Goal: Communication & Community: Ask a question

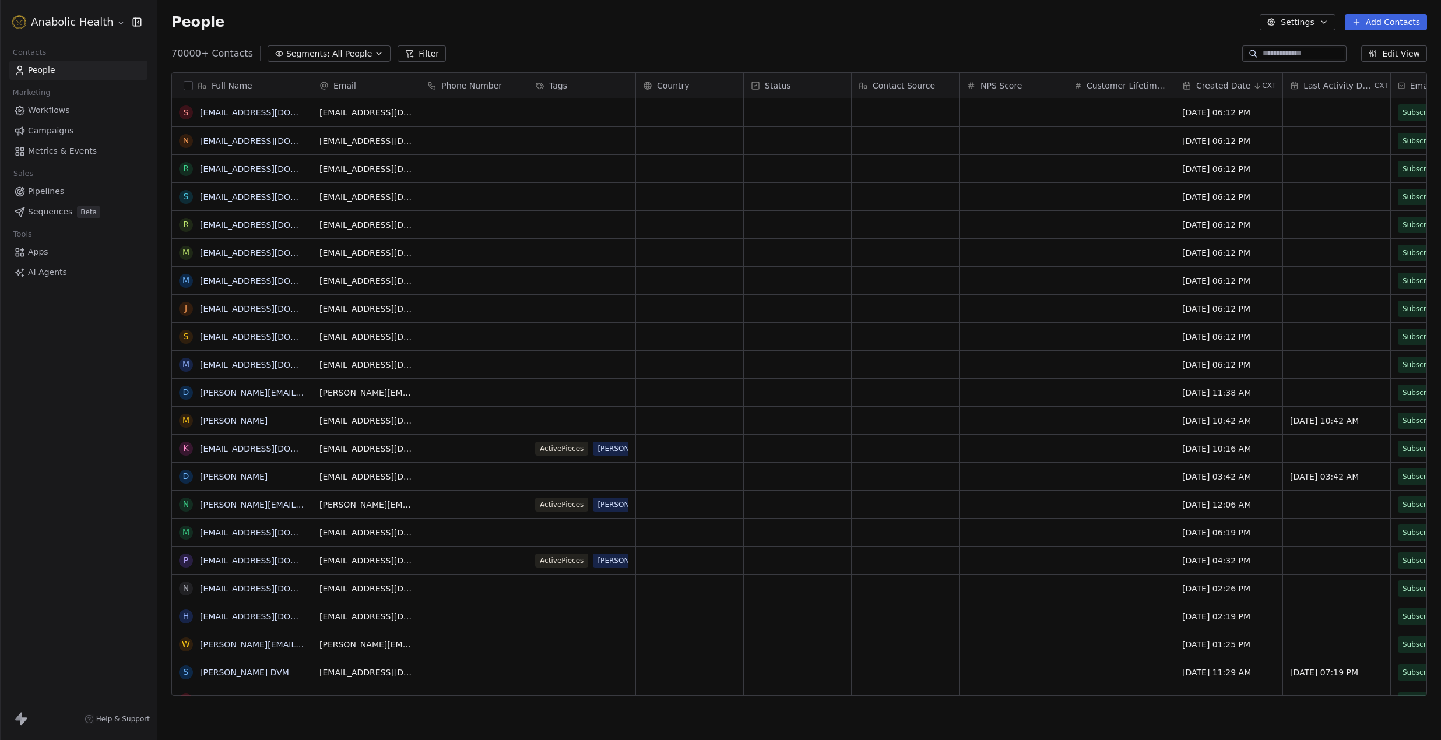
click at [85, 112] on link "Workflows" at bounding box center [78, 110] width 138 height 19
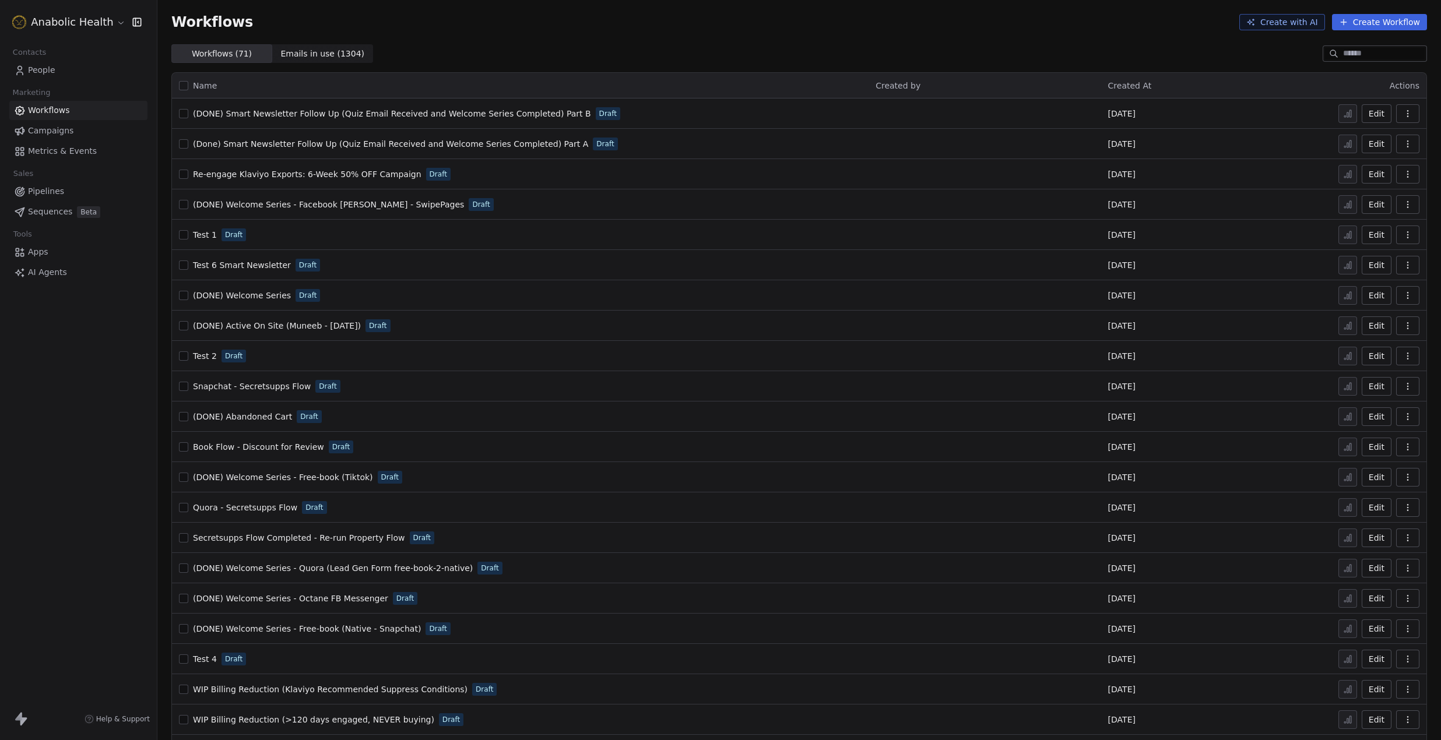
click at [1131, 81] on span "Created At" at bounding box center [1130, 85] width 44 height 9
click at [1128, 89] on span "Created At" at bounding box center [1130, 85] width 44 height 9
click at [622, 61] on div "Workflows ( 71 ) Workflows ( 71 ) Emails in use ( 1304 ) Emails in use ( 1304 )" at bounding box center [799, 53] width 1284 height 19
click at [49, 68] on span "People" at bounding box center [41, 70] width 27 height 12
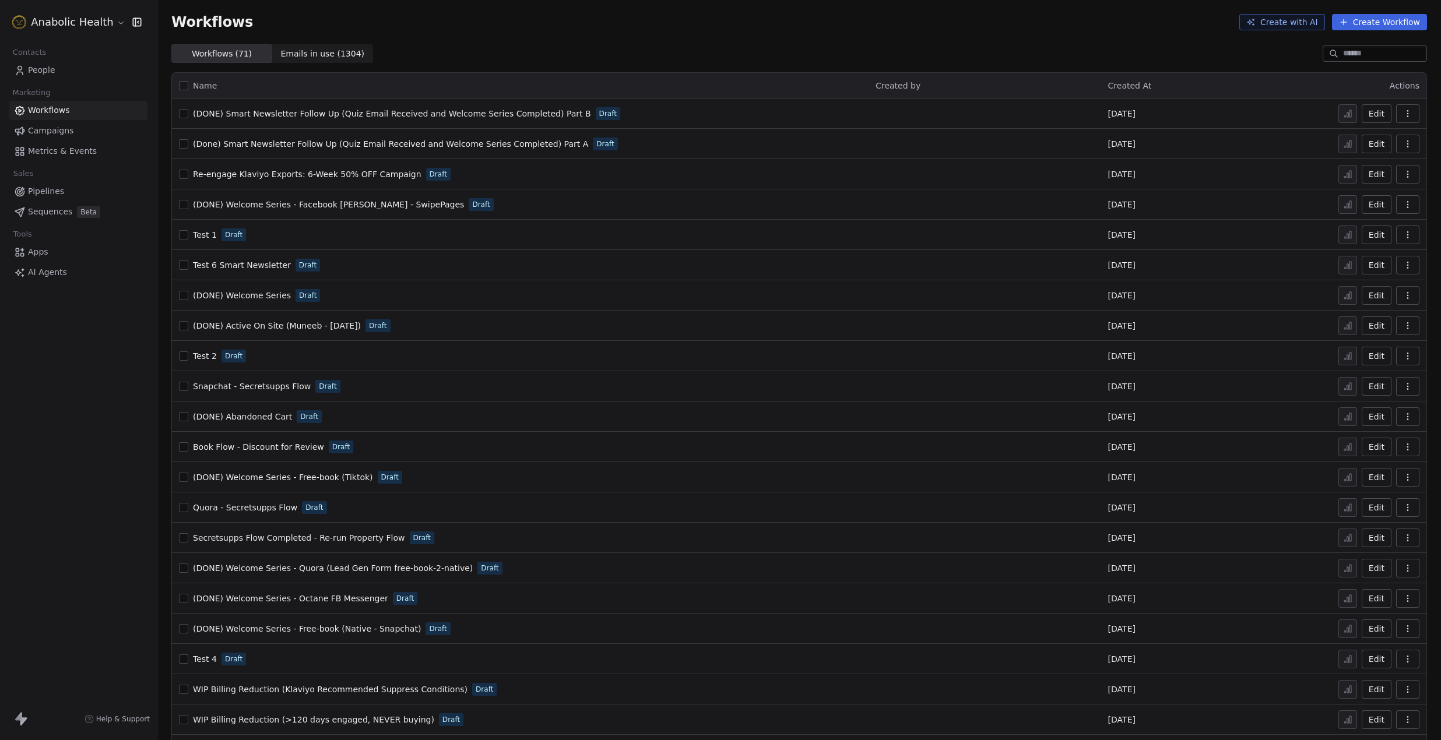
click at [49, 68] on div "Anabolic Health Contacts People Marketing Workflows Campaigns Metrics & Events …" at bounding box center [720, 370] width 1441 height 740
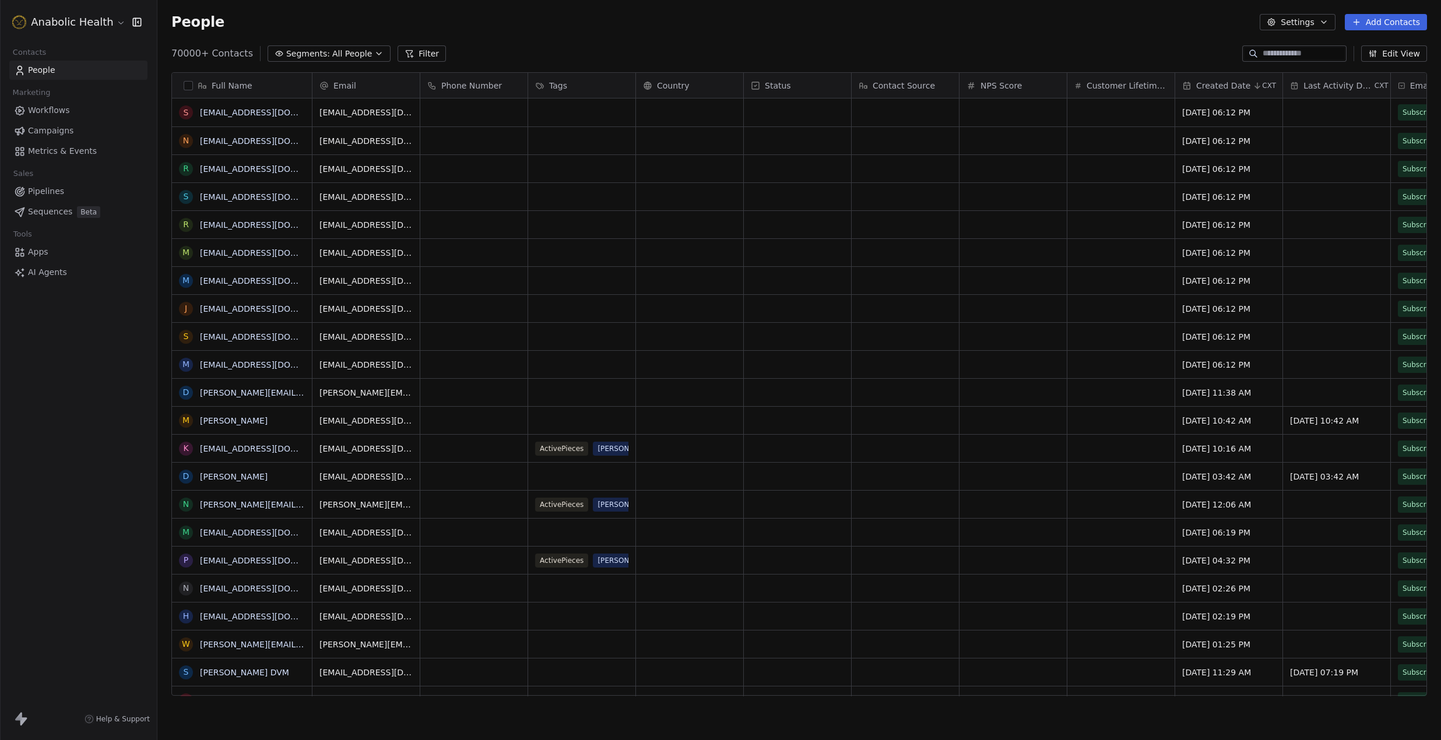
scroll to position [651, 1284]
click at [350, 53] on span "All People" at bounding box center [352, 54] width 40 height 12
click at [350, 53] on html "Anabolic Health Contacts People Marketing Workflows Campaigns Metrics & Events …" at bounding box center [720, 370] width 1441 height 740
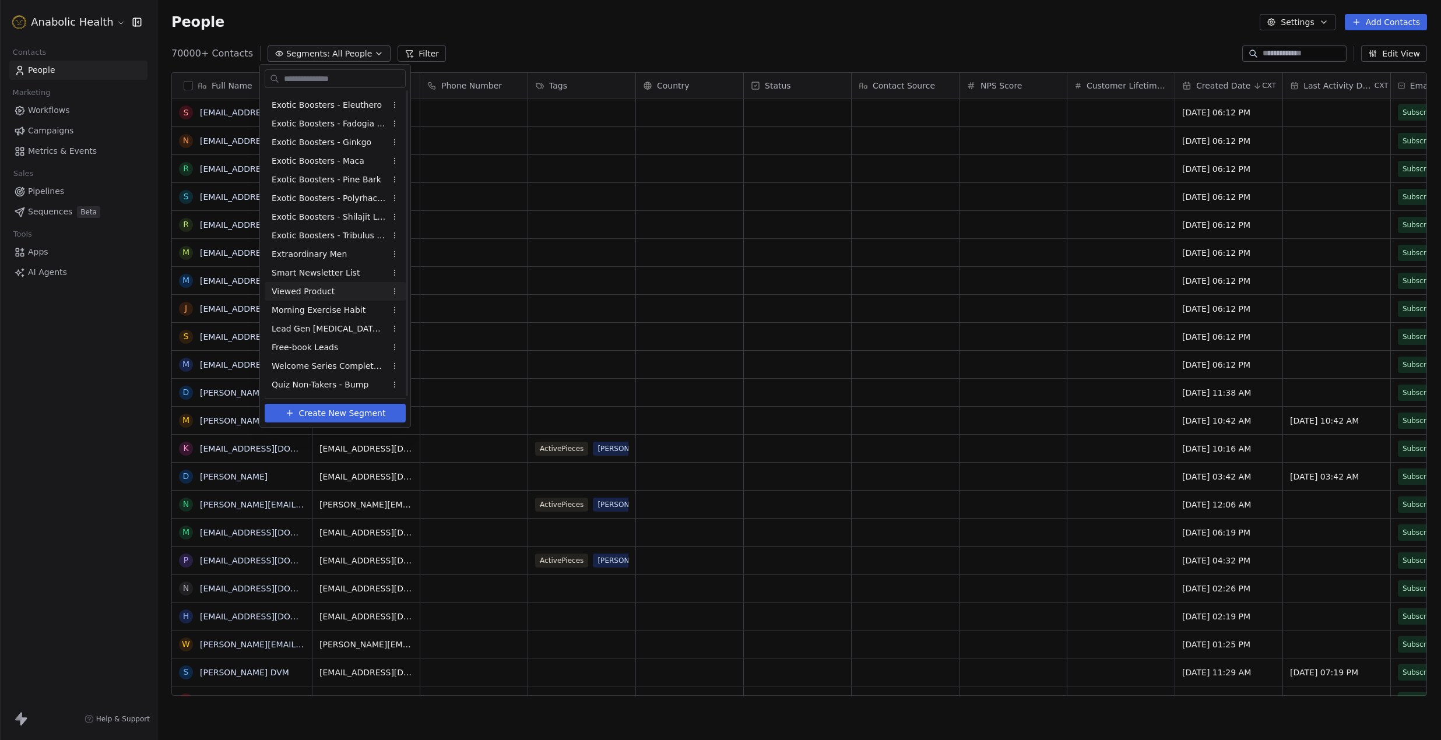
scroll to position [0, 0]
click at [393, 269] on html "Anabolic Health Contacts People Marketing Workflows Campaigns Metrics & Events …" at bounding box center [720, 370] width 1441 height 740
click at [399, 269] on html "Anabolic Health Contacts People Marketing Workflows Campaigns Metrics & Events …" at bounding box center [720, 370] width 1441 height 740
click at [350, 418] on span "Create New Segment" at bounding box center [342, 413] width 87 height 12
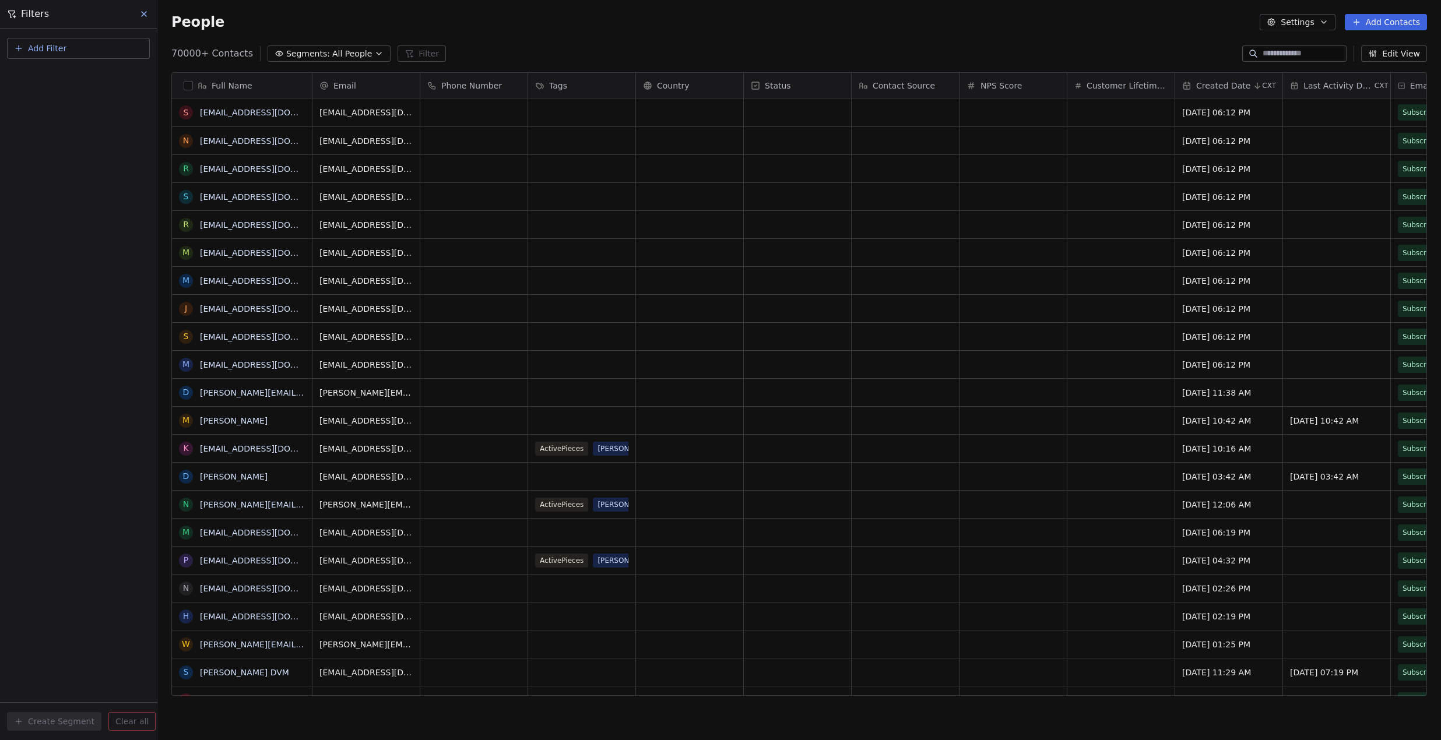
scroll to position [651, 1284]
click at [55, 47] on span "Add Filter" at bounding box center [47, 49] width 38 height 12
click at [73, 74] on span "Contact properties" at bounding box center [57, 76] width 76 height 12
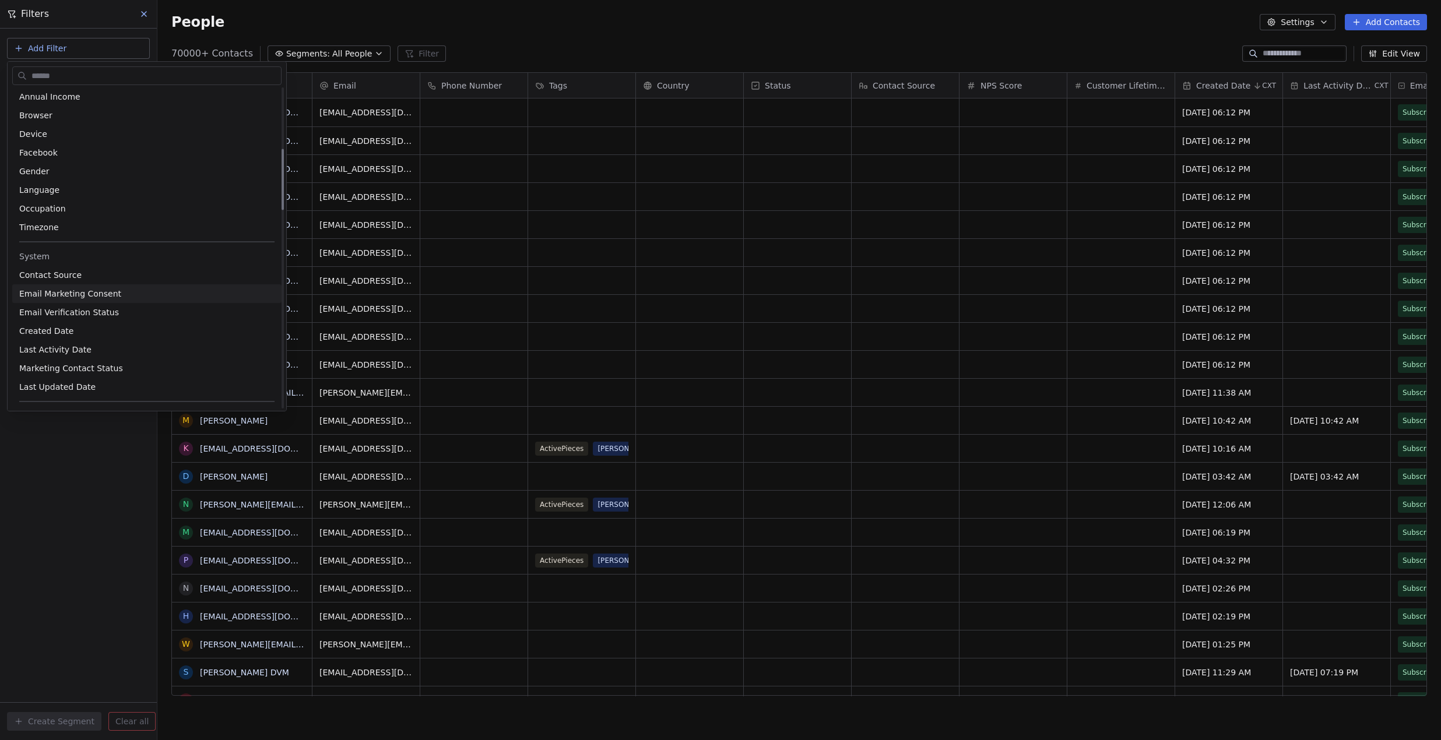
scroll to position [0, 0]
click at [65, 363] on div "Tags" at bounding box center [146, 360] width 255 height 12
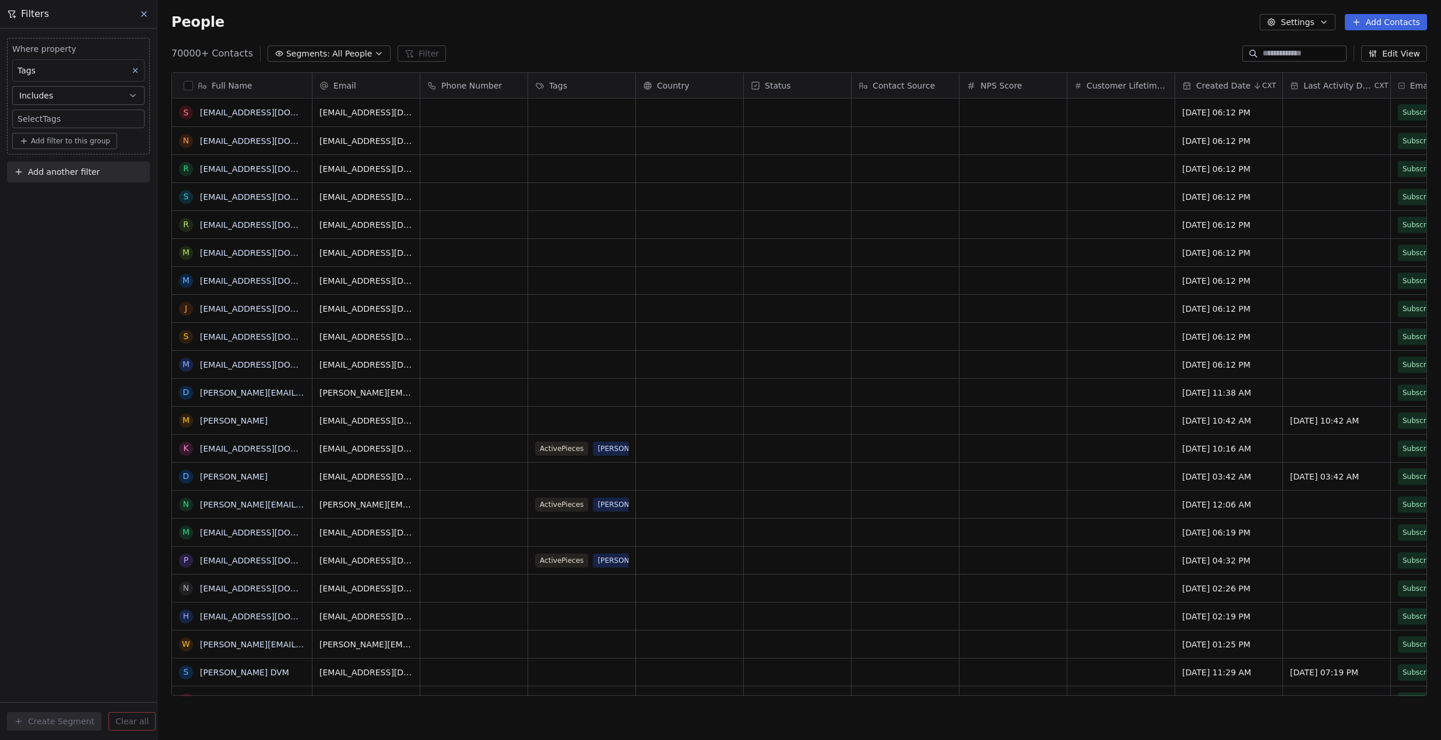
scroll to position [651, 1284]
click at [91, 118] on div "Includes" at bounding box center [78, 124] width 122 height 19
click at [65, 117] on body "Anabolic Health Contacts People Marketing Workflows Campaigns Metrics & Events …" at bounding box center [720, 370] width 1441 height 740
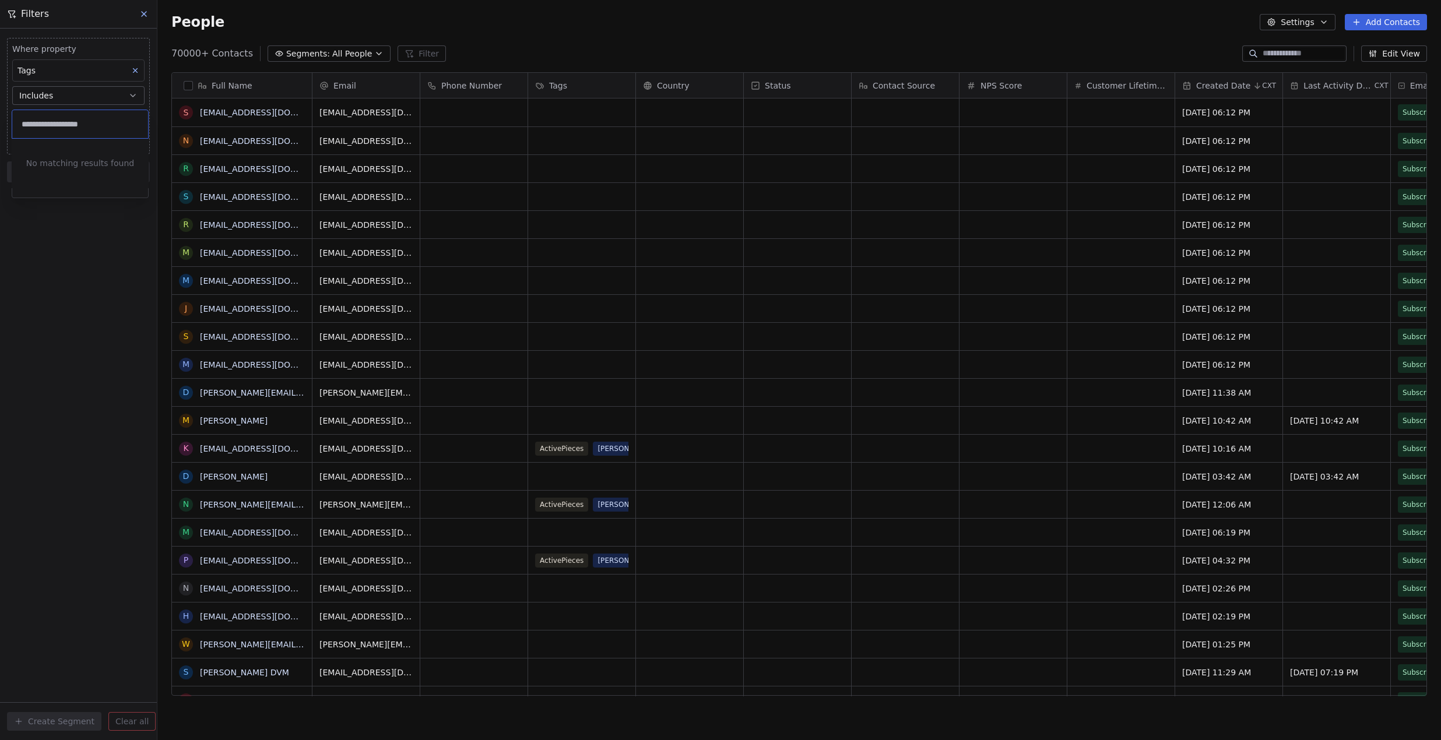
type input "**********"
click at [80, 55] on button "Add Filter" at bounding box center [78, 48] width 143 height 21
click at [83, 75] on span "Contact properties" at bounding box center [57, 76] width 76 height 12
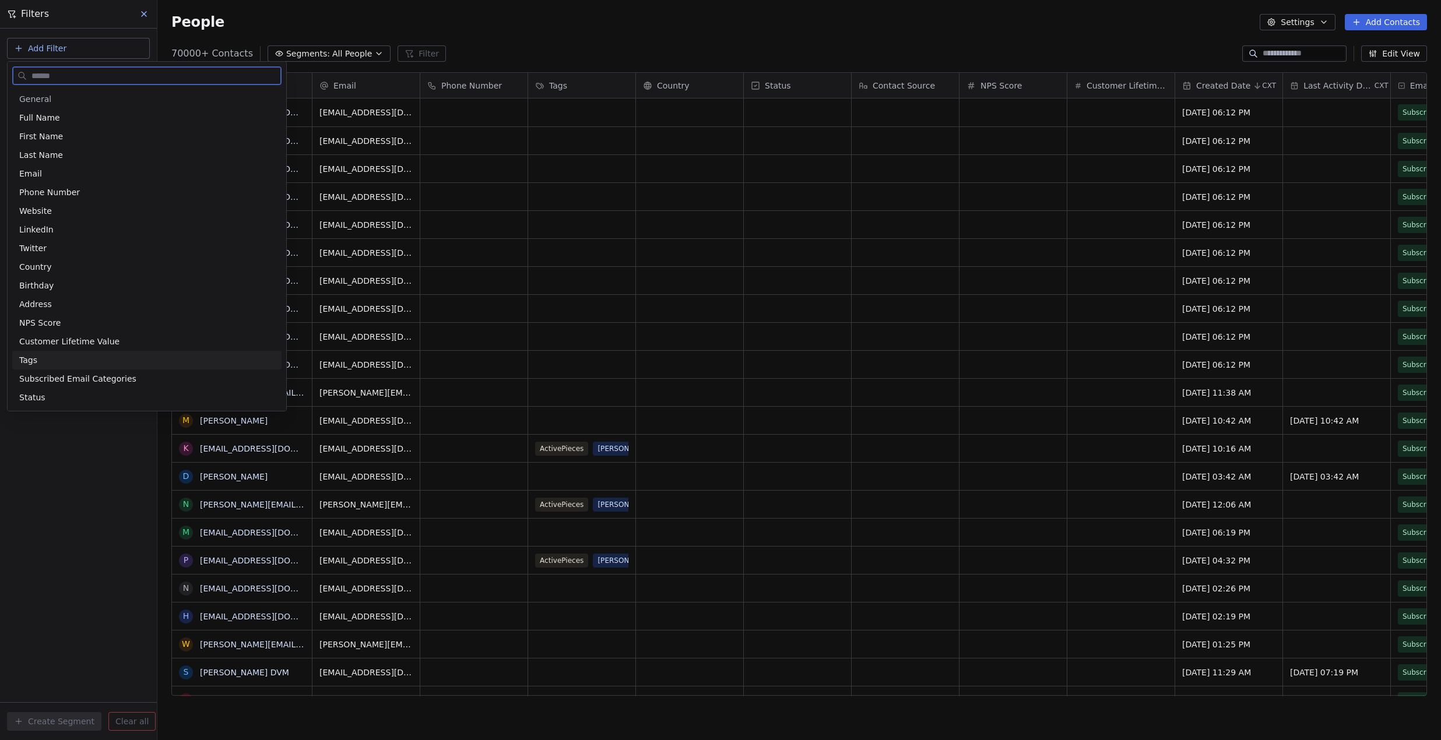
click at [63, 361] on div "Tags" at bounding box center [146, 360] width 255 height 12
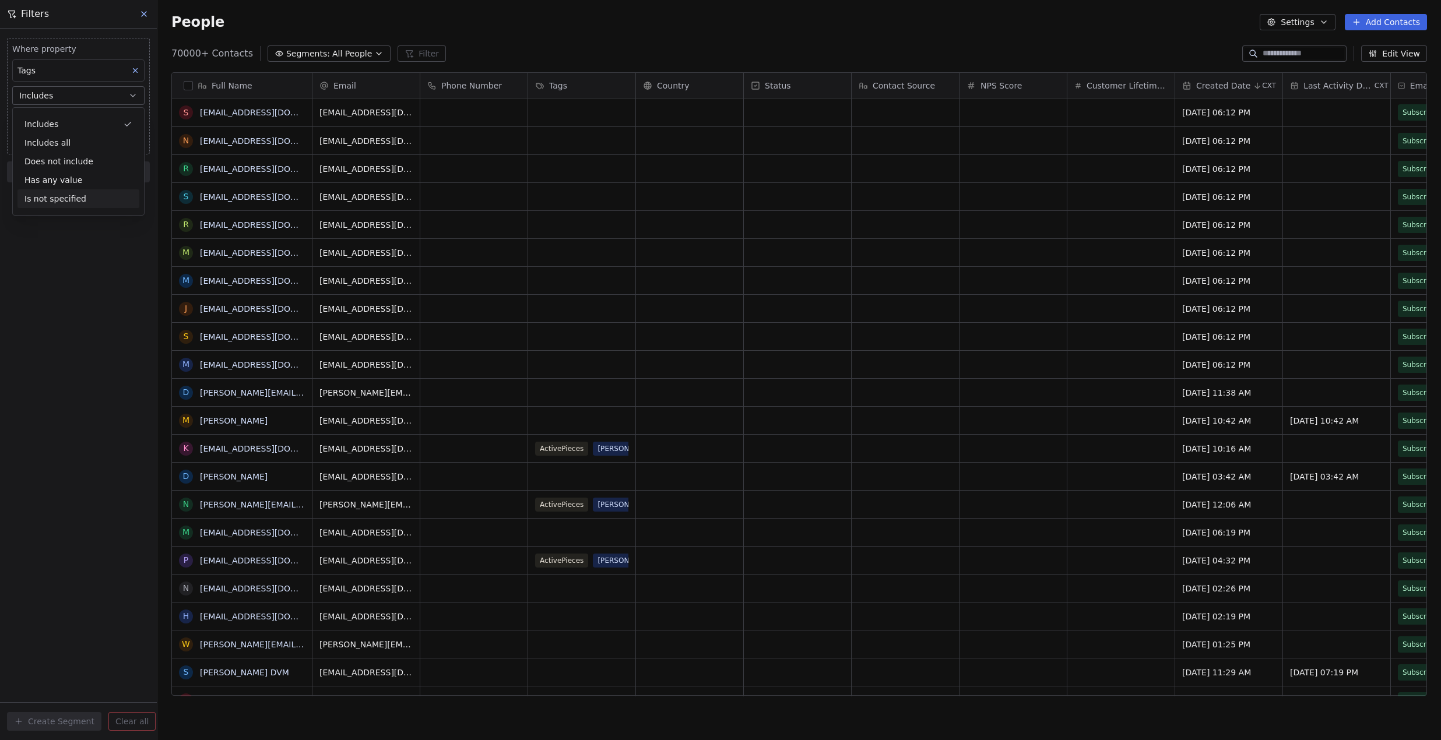
click at [71, 259] on div "Where property Tags Includes Select Tags Add filter to this group Add another f…" at bounding box center [78, 385] width 157 height 712
click at [65, 121] on body "Anabolic Health Contacts People Marketing Workflows Campaigns Metrics & Events …" at bounding box center [720, 370] width 1441 height 740
click at [110, 121] on input "**********" at bounding box center [80, 124] width 122 height 13
type input "**********"
click at [86, 128] on input "**********" at bounding box center [80, 124] width 122 height 13
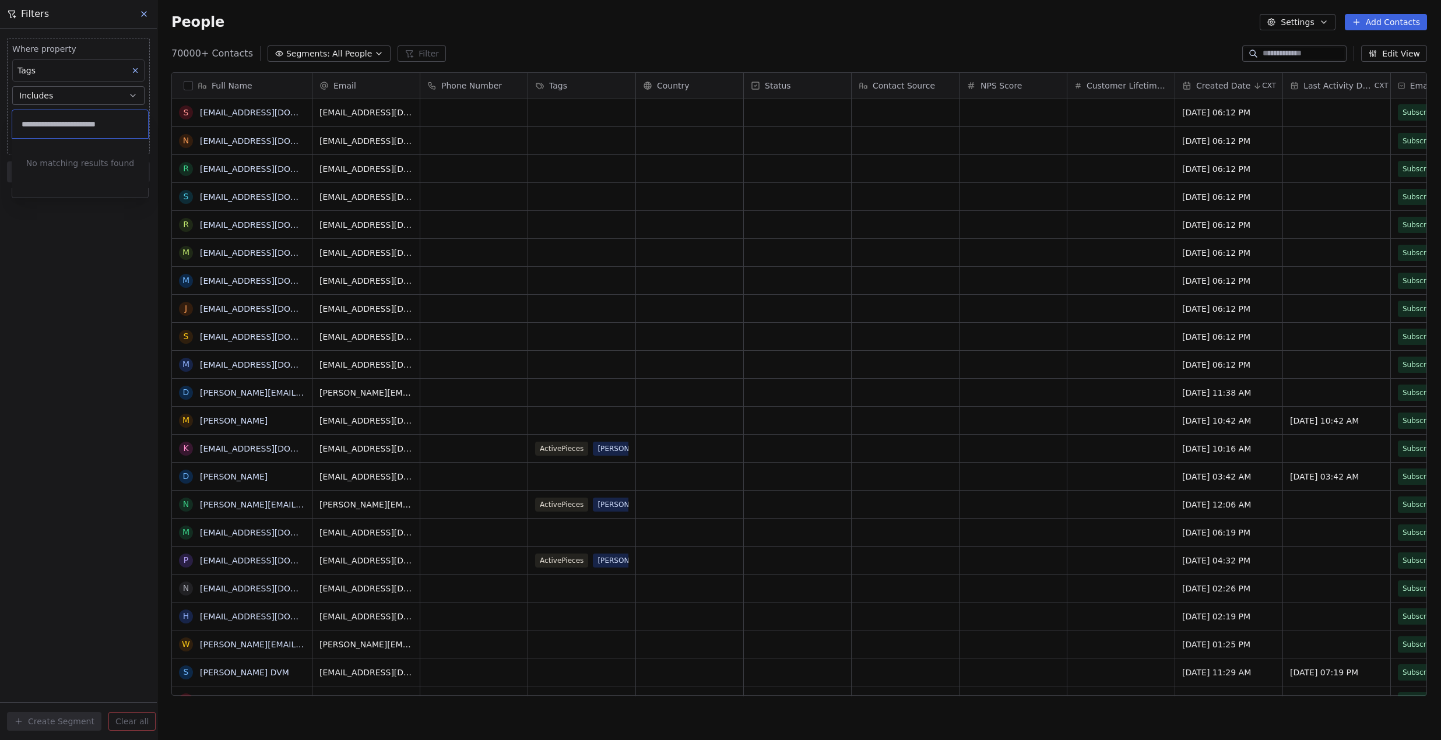
click at [86, 128] on input "**********" at bounding box center [80, 124] width 122 height 13
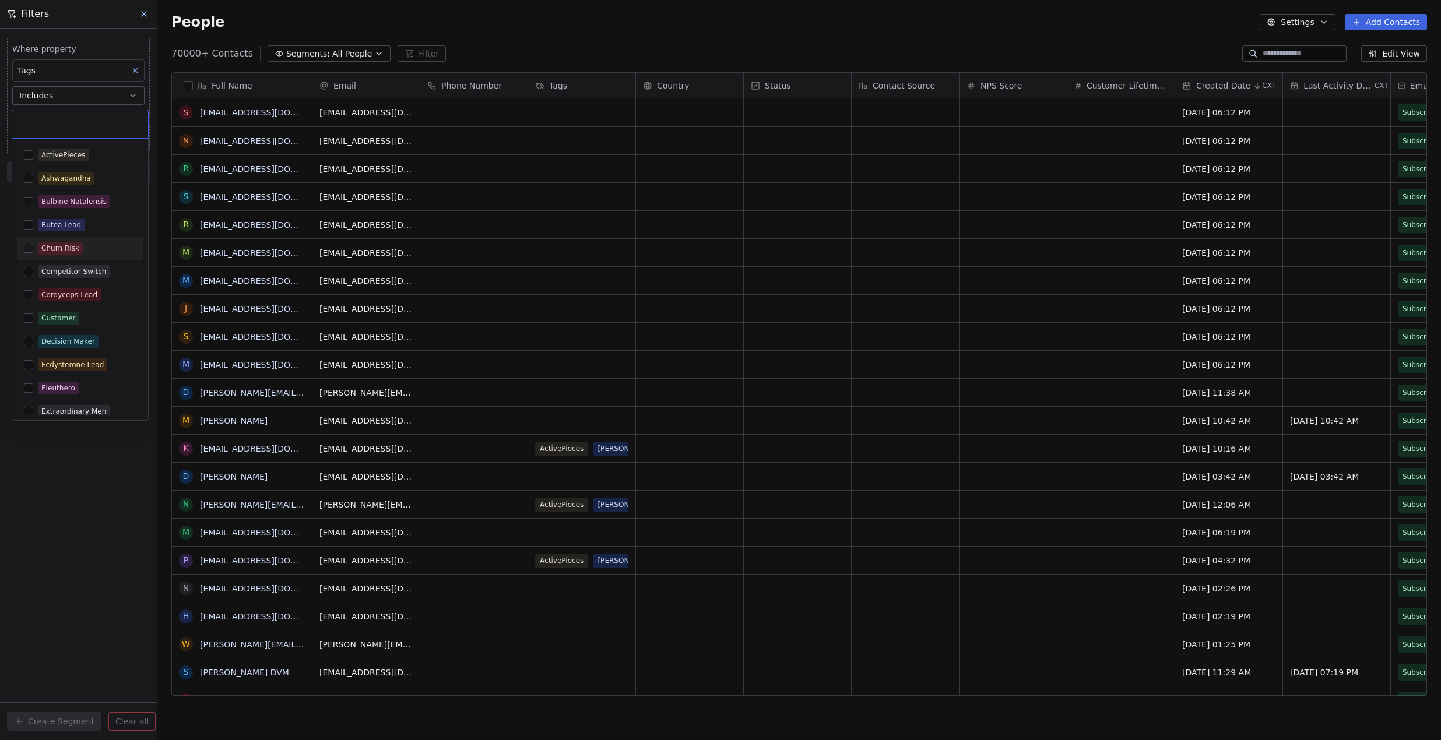
click at [97, 252] on div "Churn Risk" at bounding box center [87, 248] width 99 height 13
click at [66, 122] on icon at bounding box center [68, 124] width 8 height 8
click at [76, 470] on html "Anabolic Health Contacts People Marketing Workflows Campaigns Metrics & Events …" at bounding box center [720, 370] width 1441 height 740
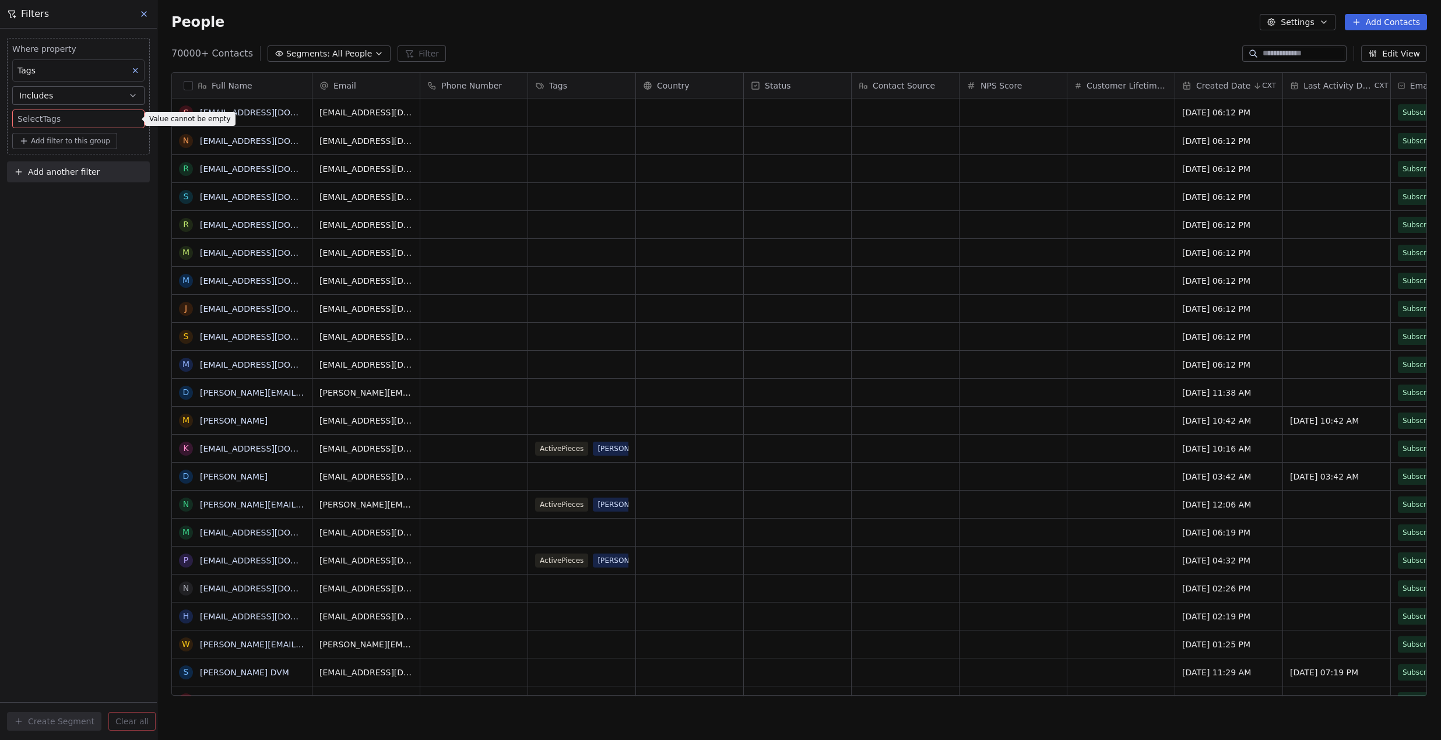
click at [147, 13] on icon at bounding box center [143, 13] width 9 height 9
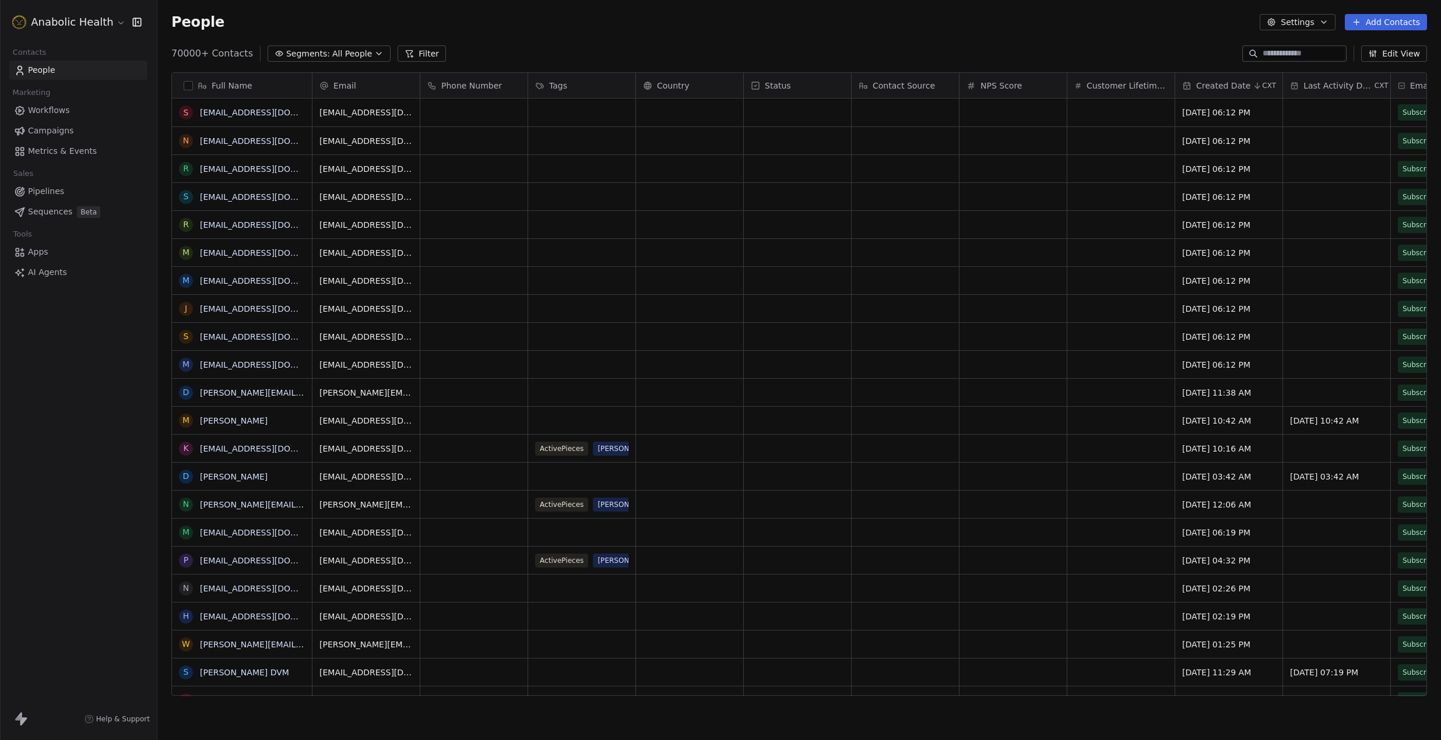
click at [60, 69] on link "People" at bounding box center [78, 70] width 138 height 19
click at [185, 84] on button "button" at bounding box center [188, 85] width 9 height 9
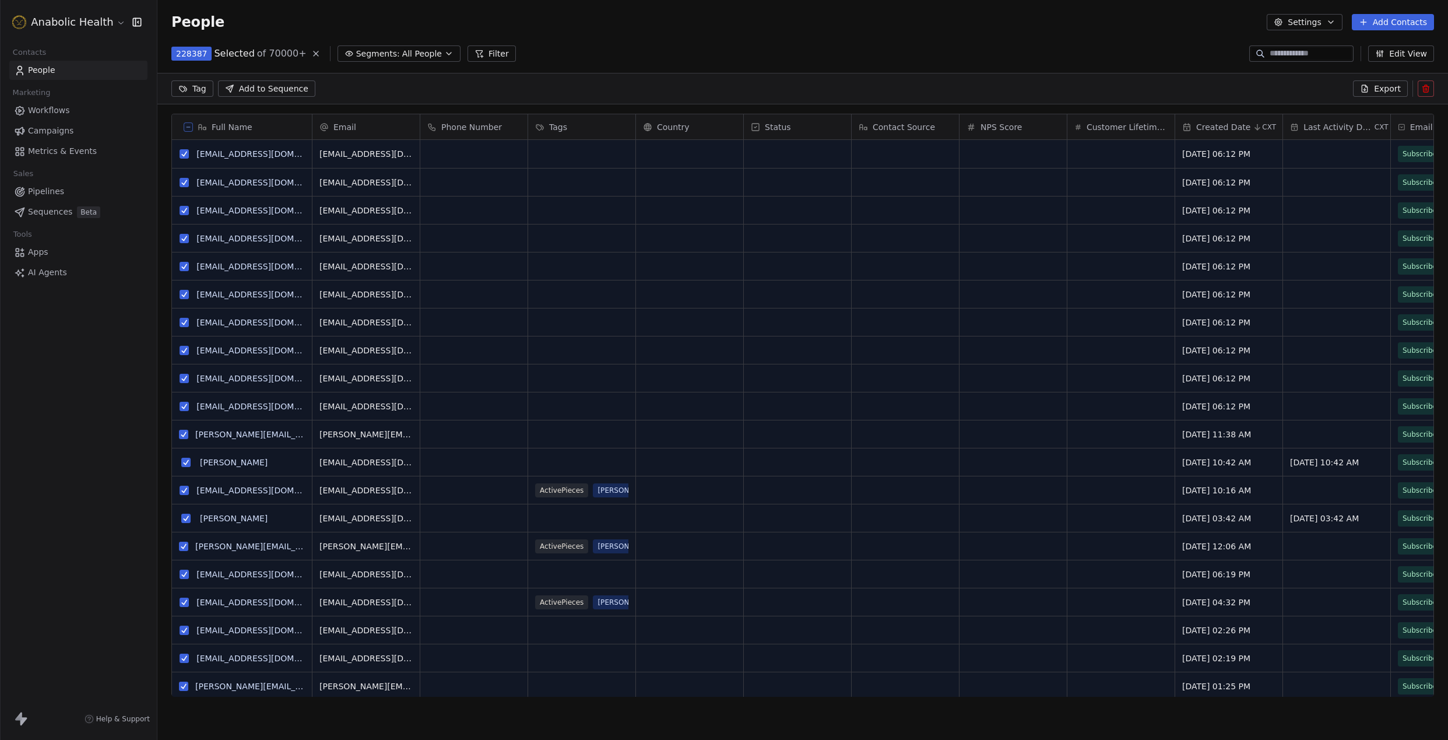
scroll to position [610, 1291]
click at [197, 87] on html "Anabolic Health Contacts People Marketing Workflows Campaigns Metrics & Events …" at bounding box center [724, 370] width 1448 height 740
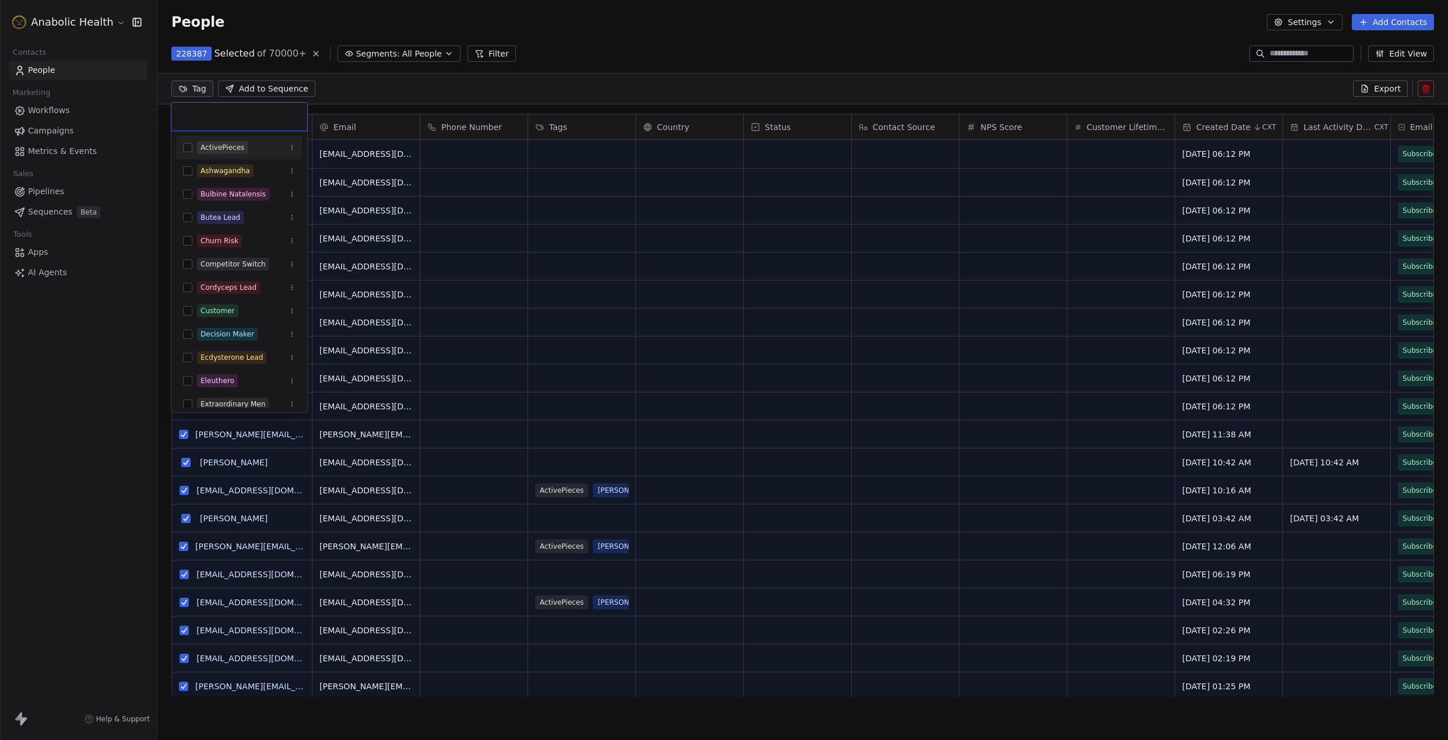
click at [628, 43] on html "Anabolic Health Contacts People Marketing Workflows Campaigns Metrics & Events …" at bounding box center [724, 370] width 1448 height 740
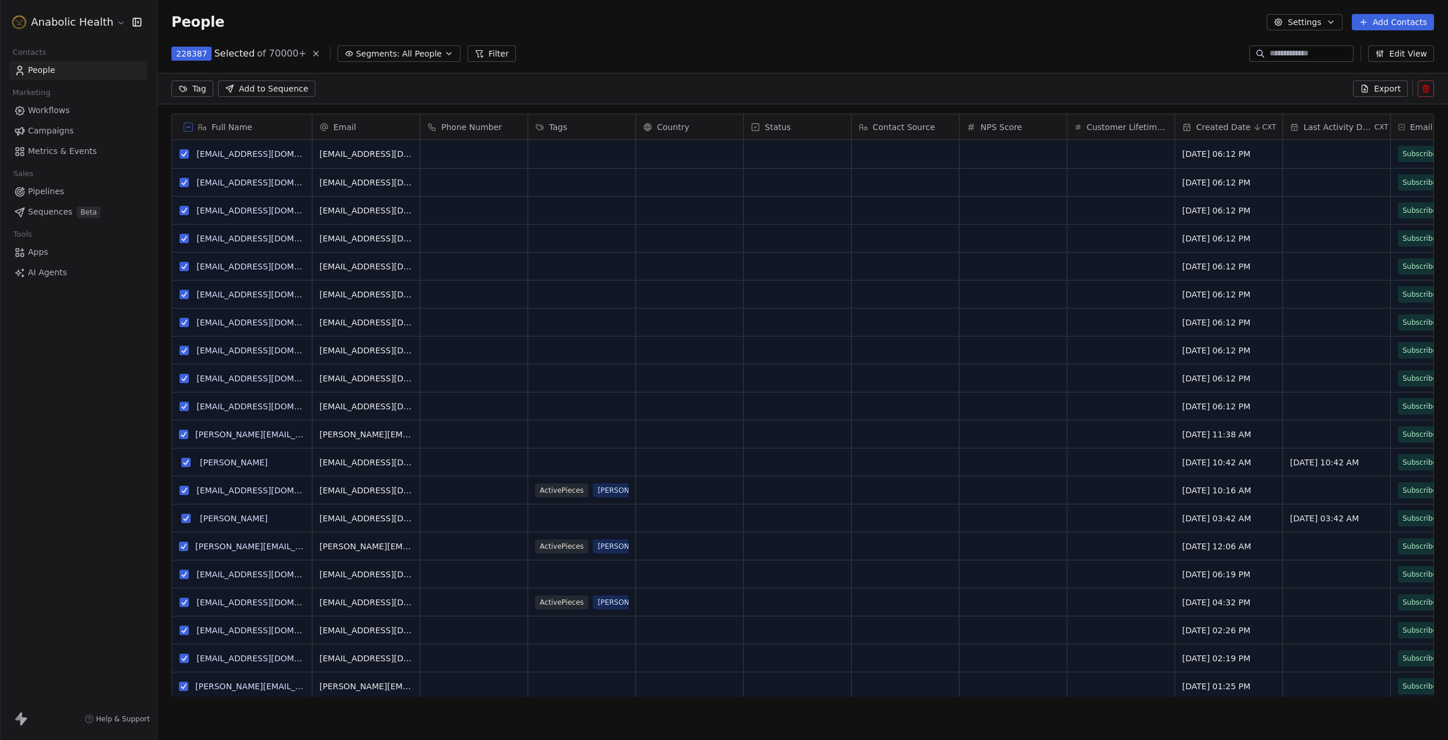
click at [188, 125] on icon at bounding box center [188, 127] width 6 height 6
click at [188, 125] on div "Full Name" at bounding box center [242, 126] width 140 height 25
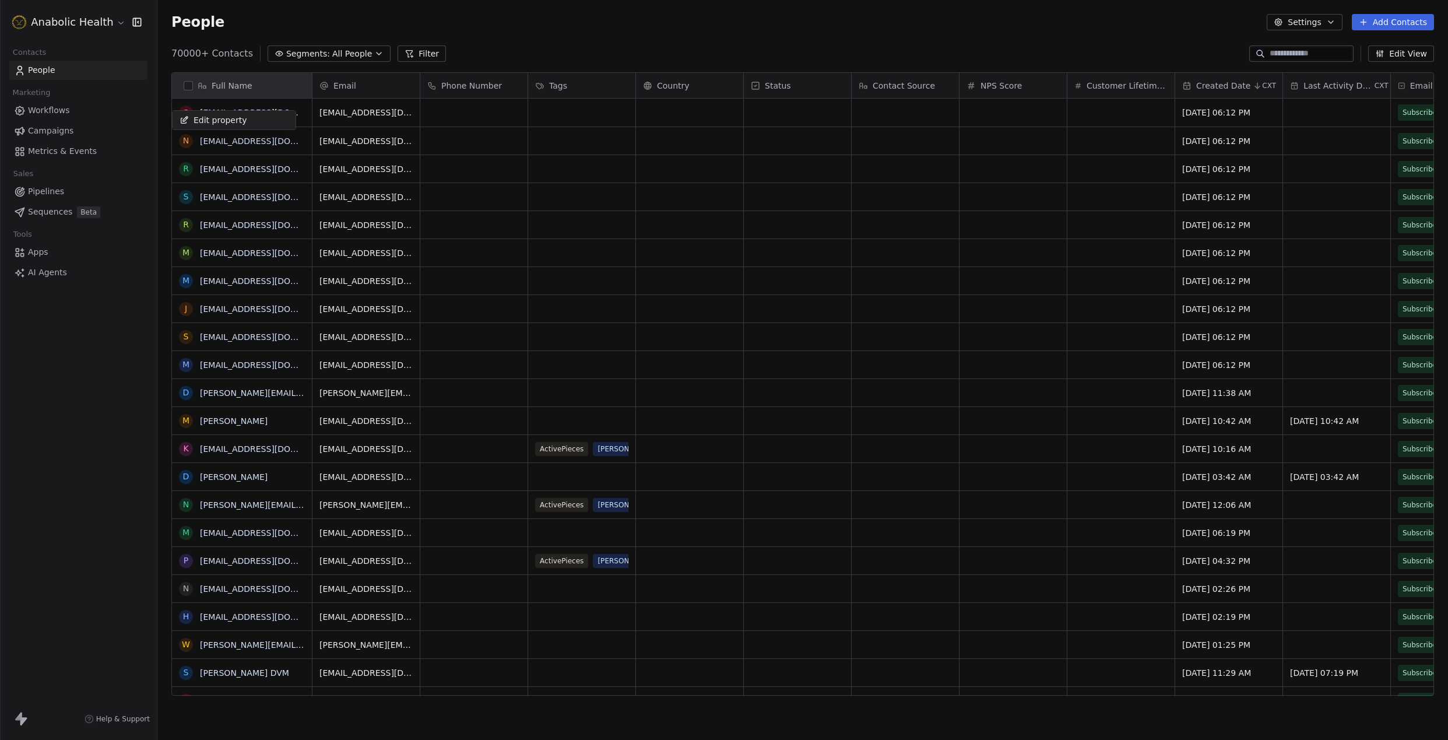
scroll to position [651, 1291]
click at [1303, 17] on html "Anabolic Health Contacts People Marketing Workflows Campaigns Metrics & Events …" at bounding box center [724, 370] width 1448 height 740
click at [1301, 23] on button "Settings" at bounding box center [1304, 22] width 75 height 16
click at [1167, 27] on html "Anabolic Health Contacts People Marketing Workflows Campaigns Metrics & Events …" at bounding box center [724, 370] width 1448 height 740
click at [1321, 22] on button "Settings" at bounding box center [1304, 22] width 75 height 16
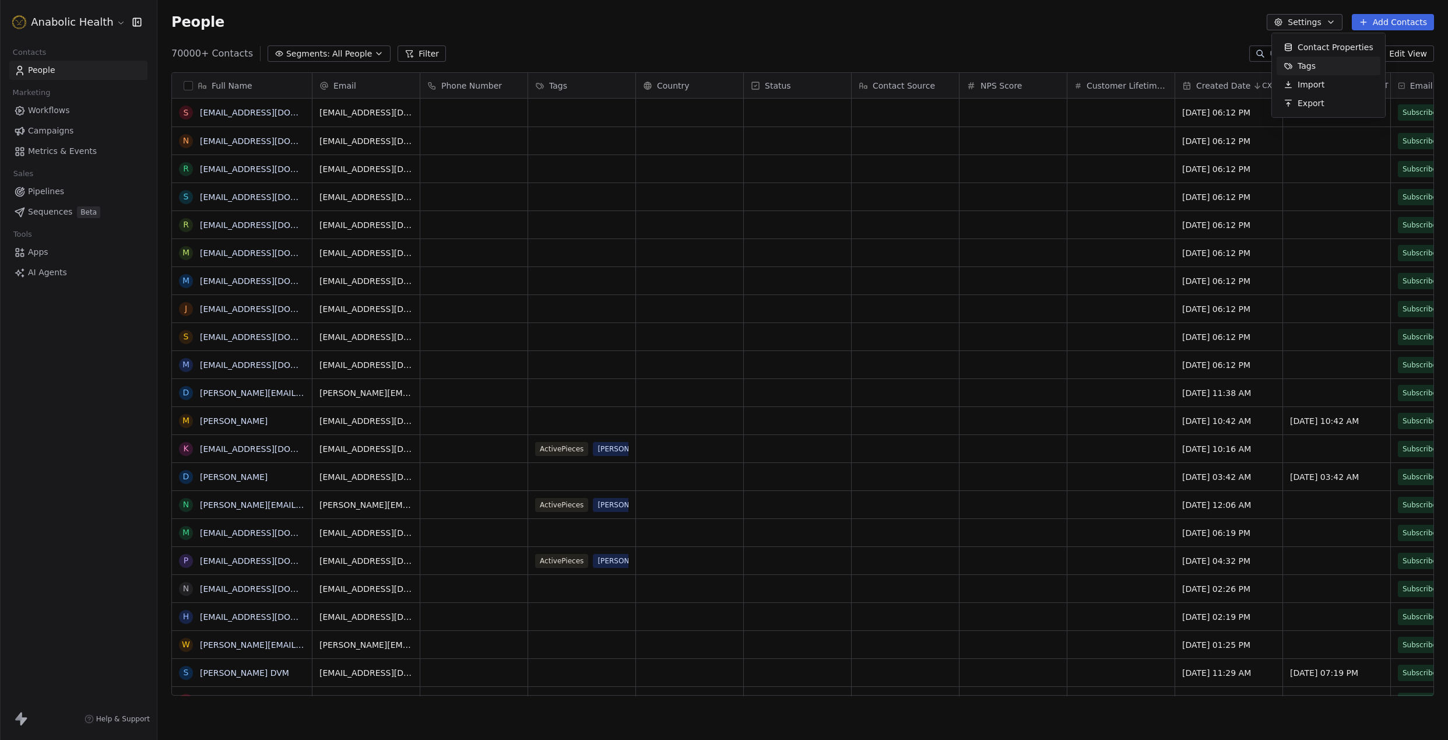
click at [1284, 62] on icon "Suggestions" at bounding box center [1288, 65] width 9 height 9
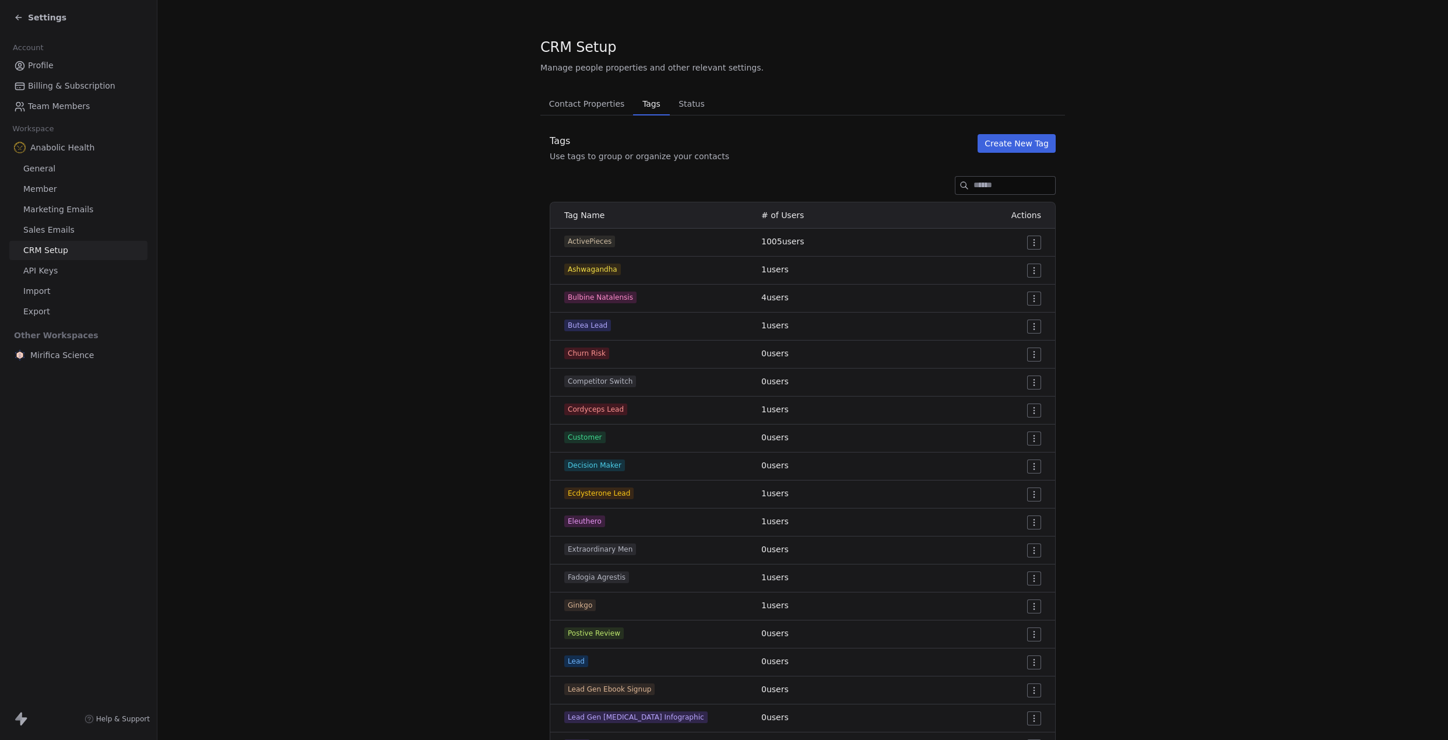
click at [1003, 146] on button "Create New Tag" at bounding box center [1017, 143] width 78 height 19
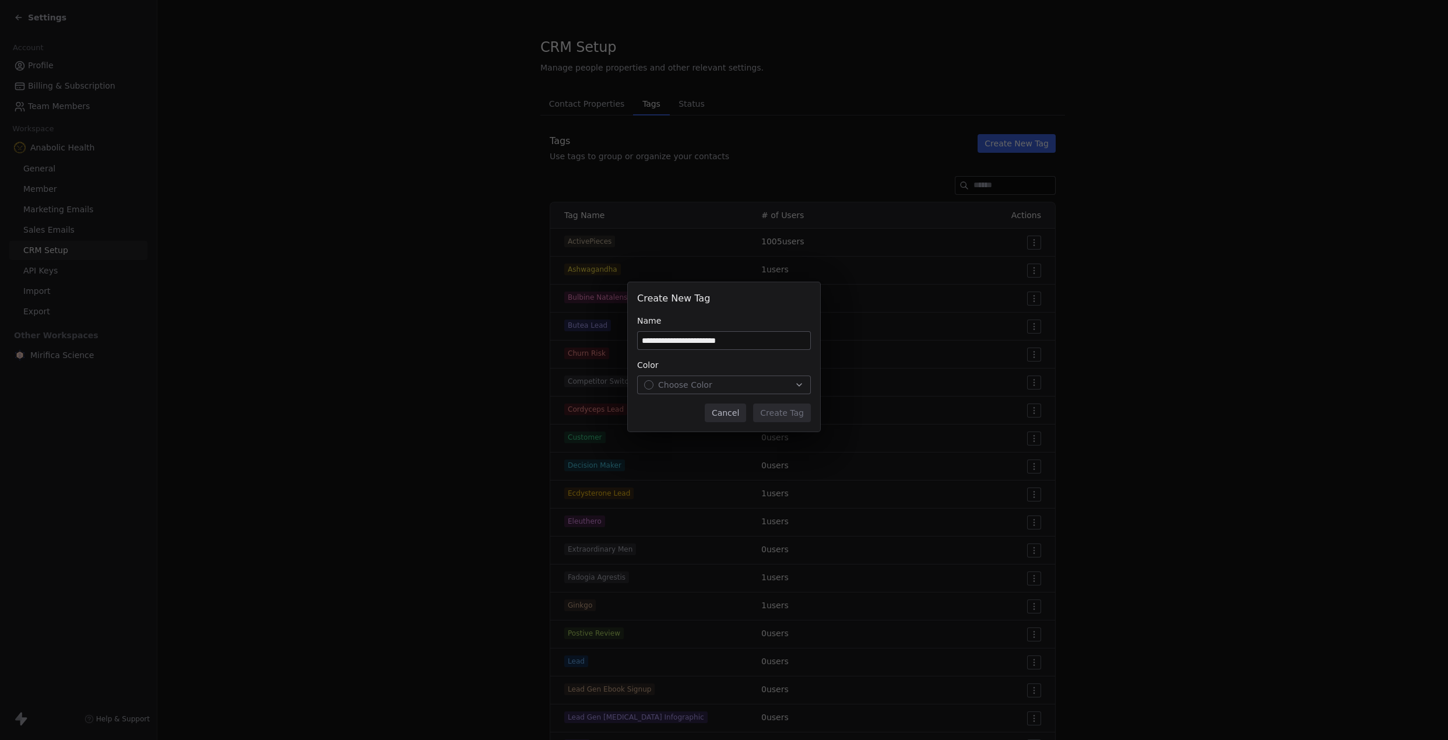
click at [786, 337] on input "**********" at bounding box center [724, 340] width 173 height 17
type input "**********"
click at [782, 383] on div "Choose Color" at bounding box center [724, 385] width 160 height 12
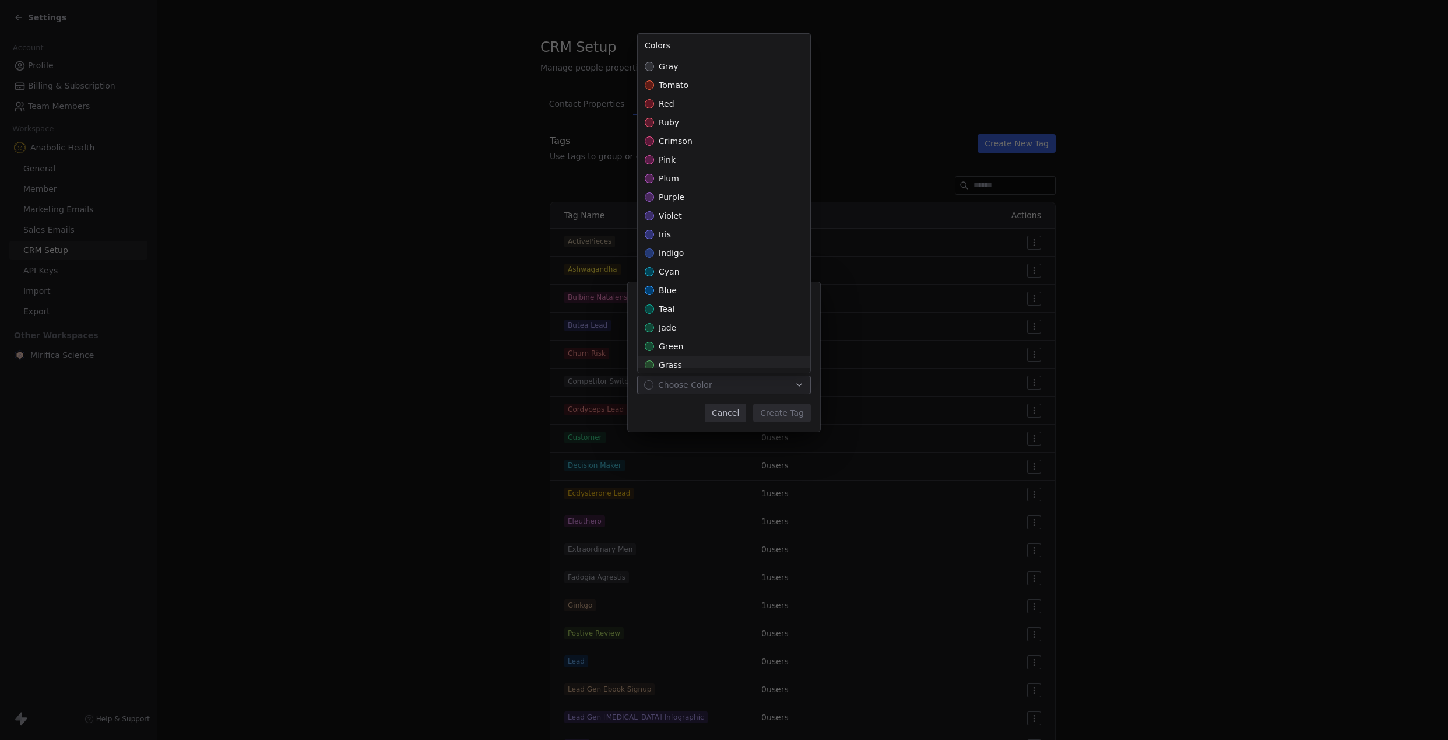
click at [730, 364] on div "grass" at bounding box center [724, 365] width 173 height 19
click at [774, 413] on div "**********" at bounding box center [724, 369] width 1448 height 212
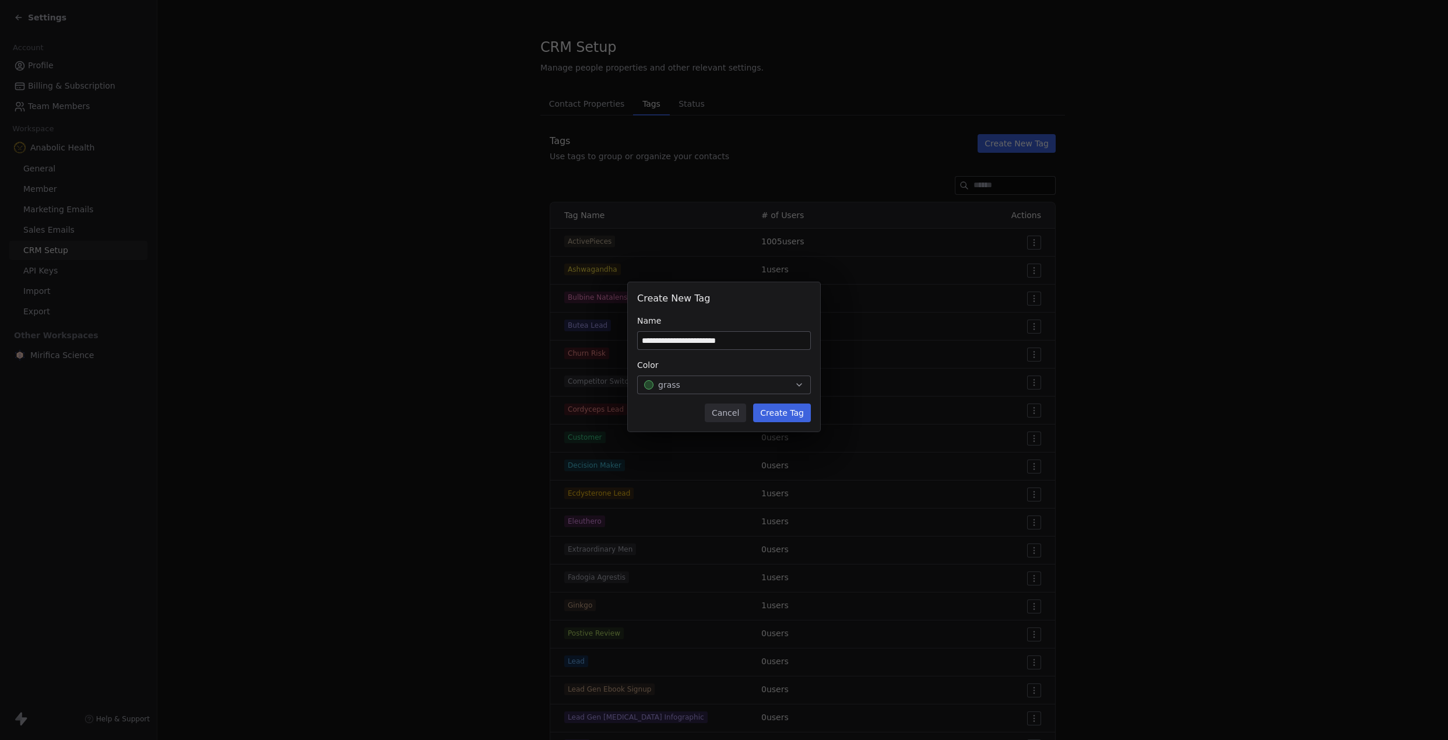
click at [785, 413] on button "Create Tag" at bounding box center [782, 412] width 58 height 19
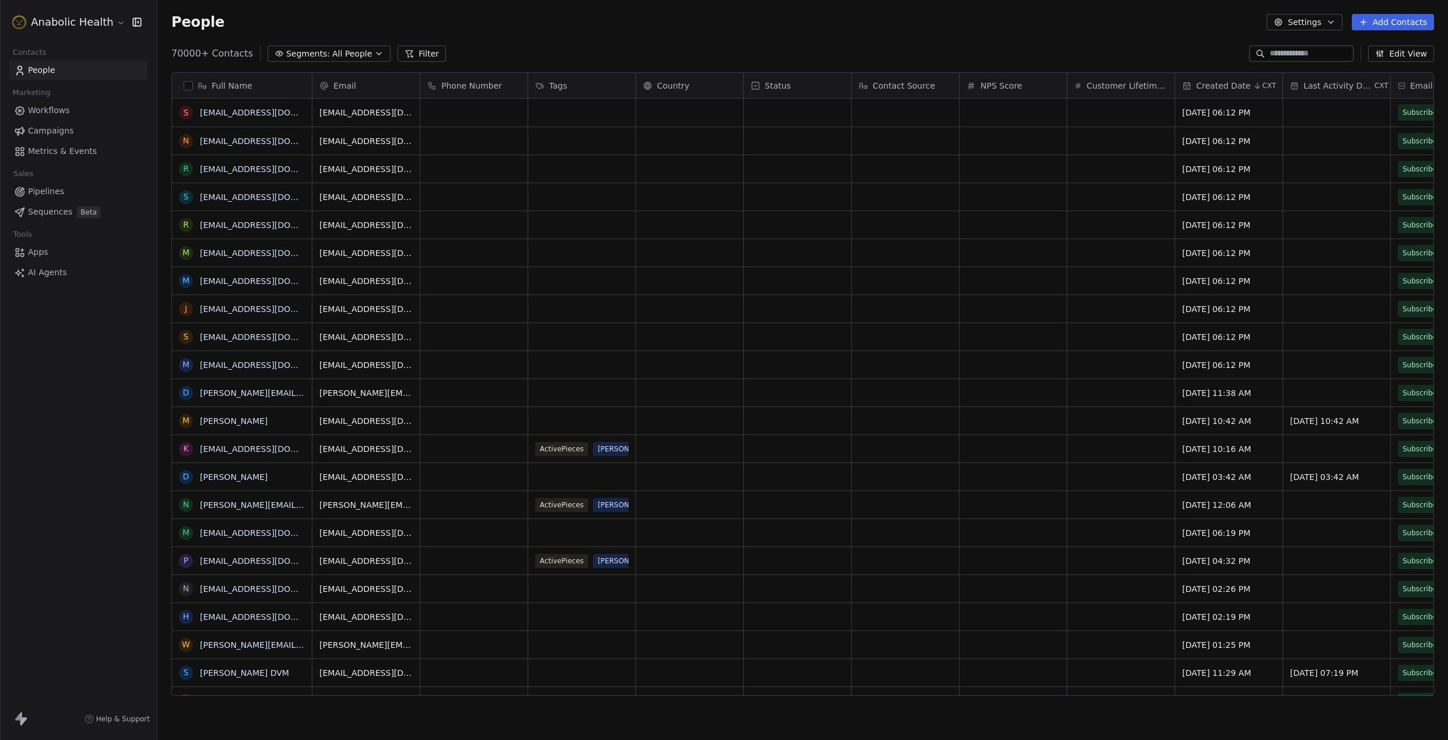
scroll to position [651, 1291]
click at [349, 47] on button "Segments: All People" at bounding box center [329, 53] width 123 height 16
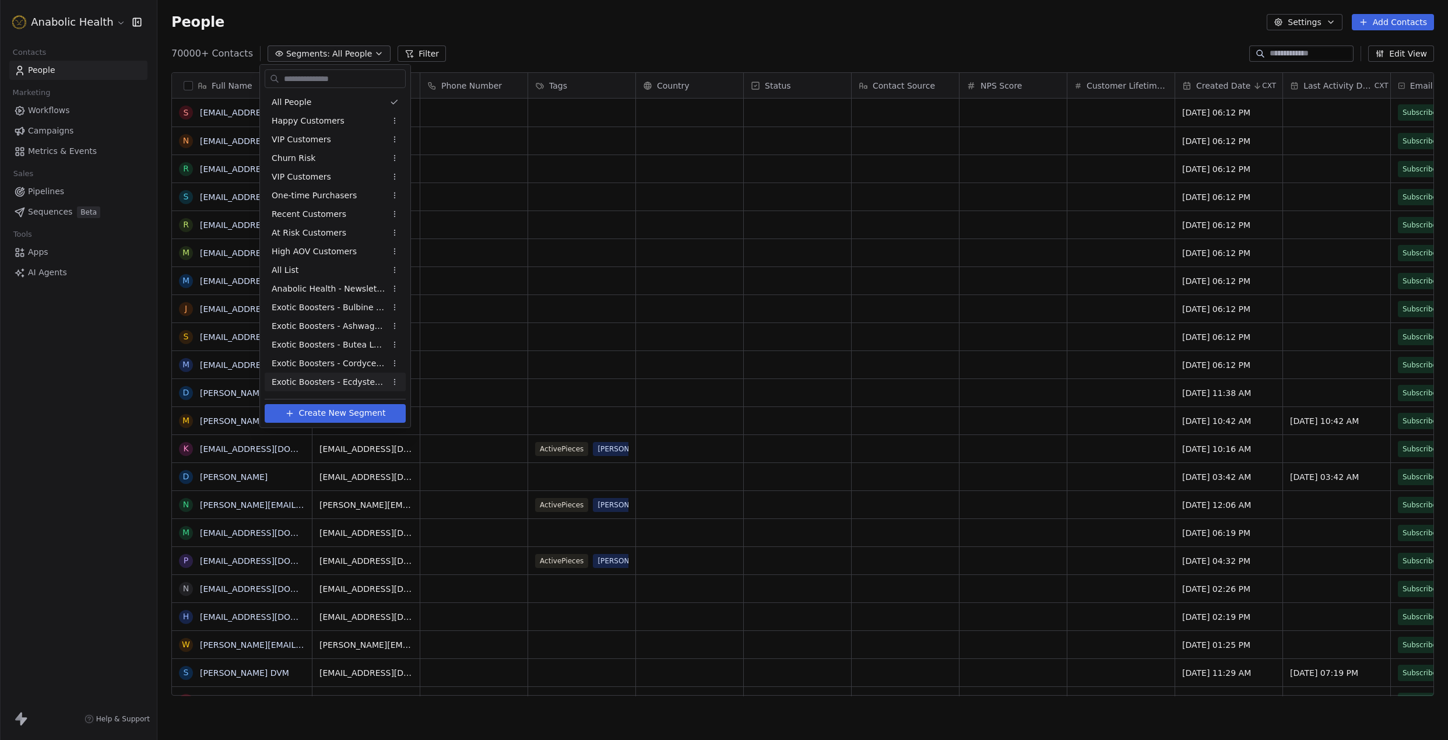
click at [353, 417] on span "Create New Segment" at bounding box center [342, 413] width 87 height 12
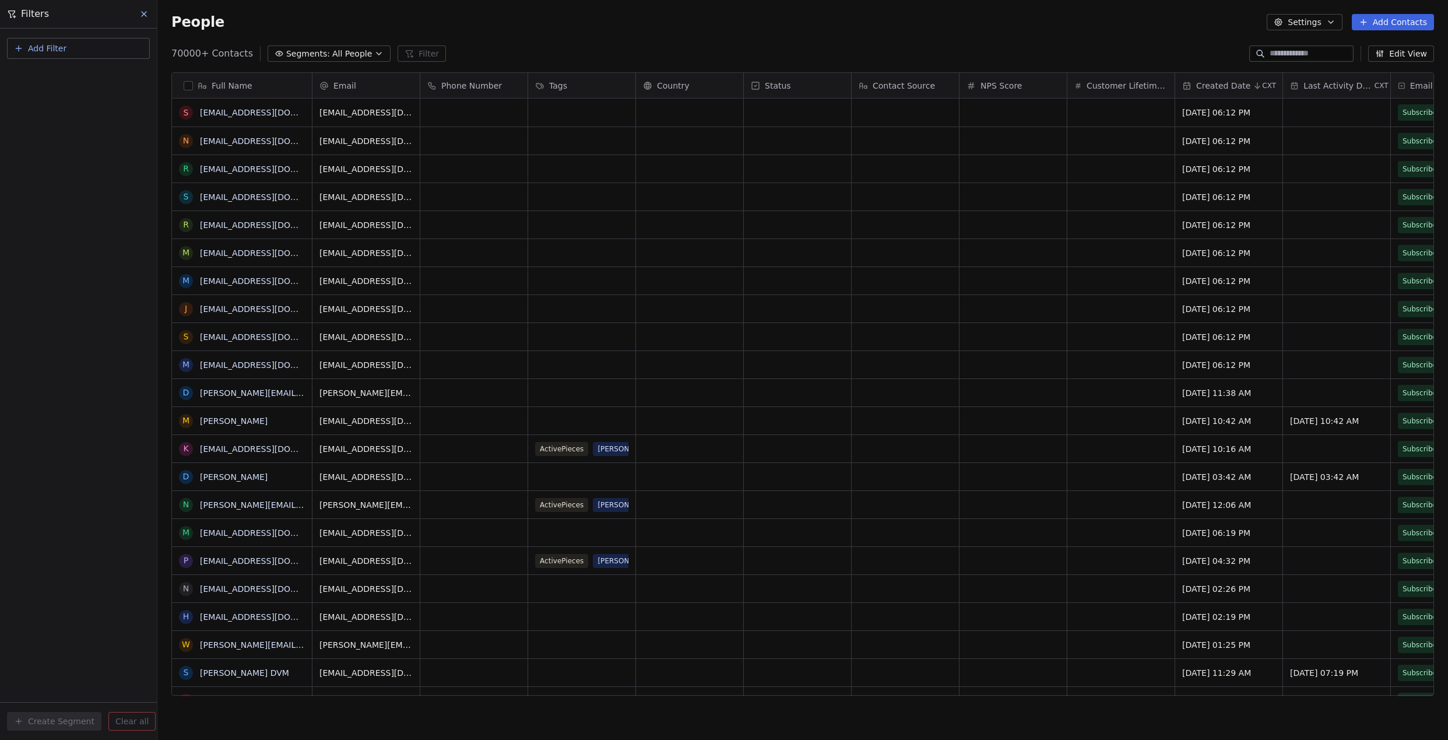
click at [63, 39] on button "Add Filter" at bounding box center [78, 48] width 143 height 21
click at [78, 79] on span "Contact properties" at bounding box center [57, 76] width 76 height 12
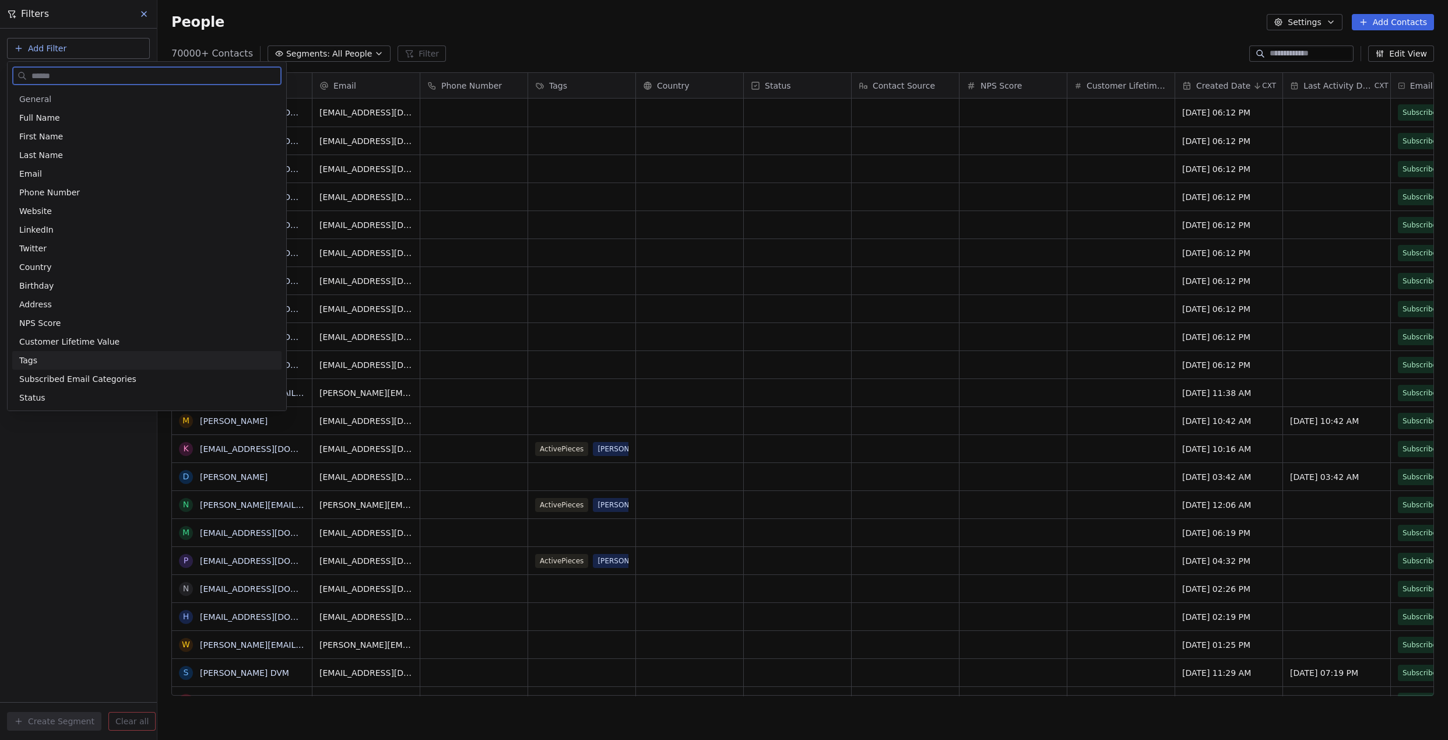
click at [46, 361] on div "Tags" at bounding box center [146, 360] width 255 height 12
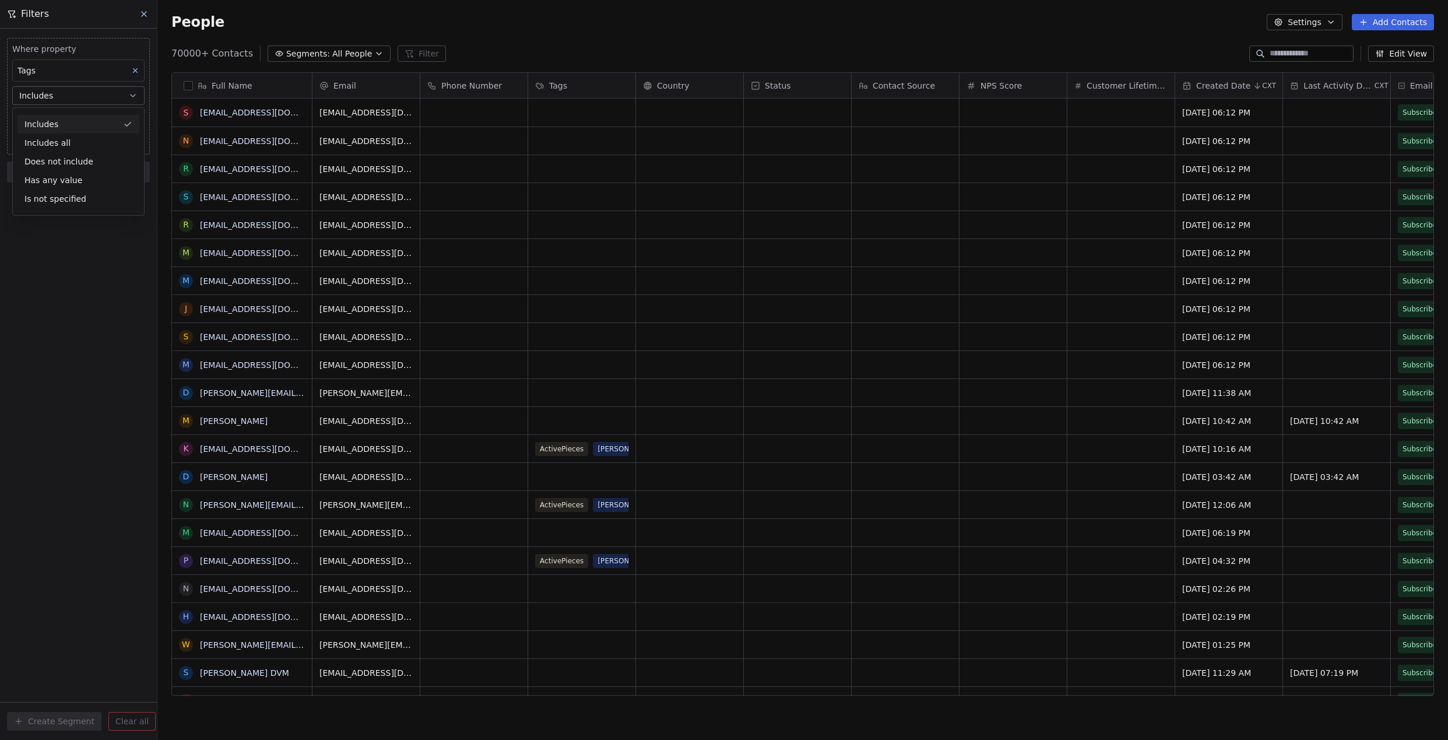
click at [75, 125] on div "Includes" at bounding box center [78, 124] width 122 height 19
click at [65, 118] on body "Anabolic Health Contacts People Marketing Workflows Campaigns Metrics & Events …" at bounding box center [724, 370] width 1448 height 740
type input "**********"
click at [31, 157] on button "Suggestions" at bounding box center [28, 154] width 9 height 9
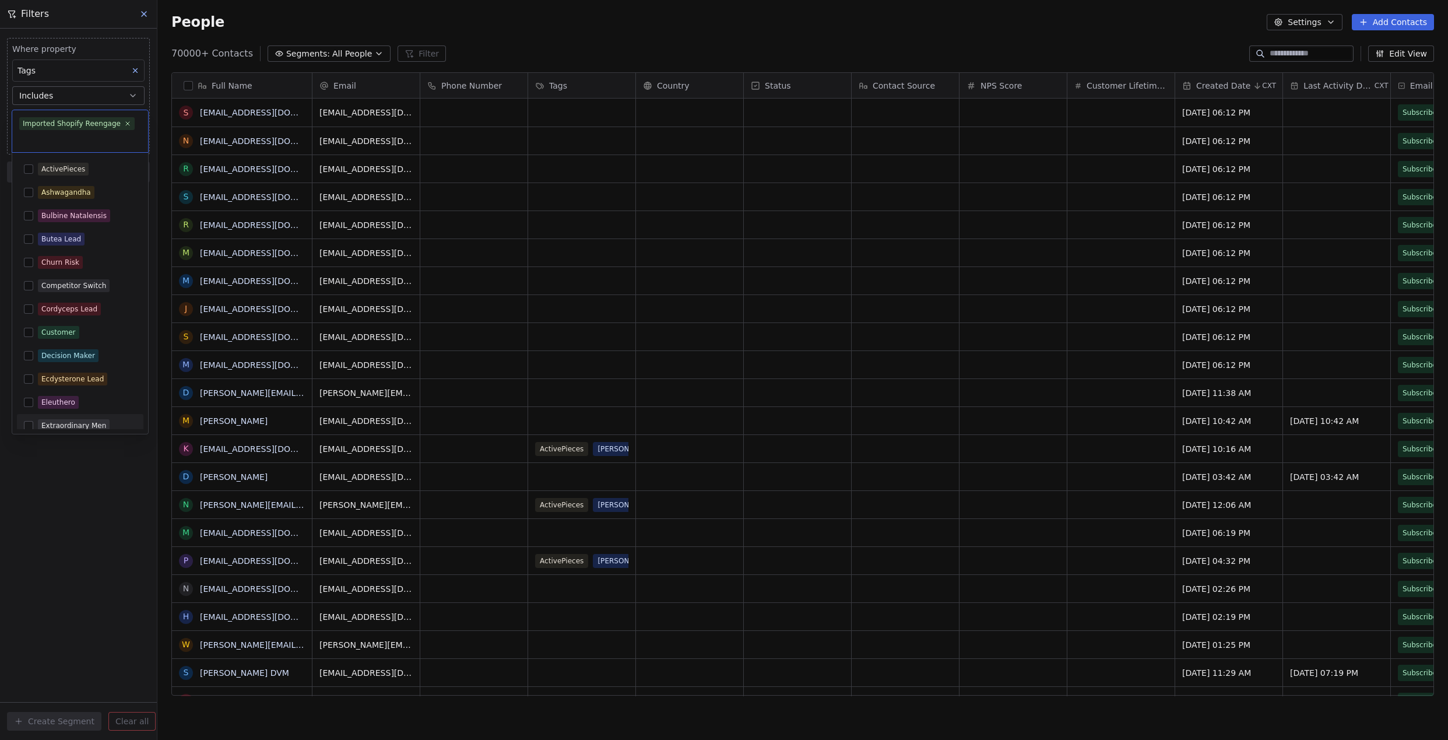
drag, startPoint x: 75, startPoint y: 240, endPoint x: 65, endPoint y: 503, distance: 263.6
click at [63, 507] on html "Anabolic Health Contacts People Marketing Workflows Campaigns Metrics & Events …" at bounding box center [724, 370] width 1448 height 740
click at [72, 498] on html "Anabolic Health Contacts People Marketing Workflows Campaigns Metrics & Events …" at bounding box center [724, 370] width 1448 height 740
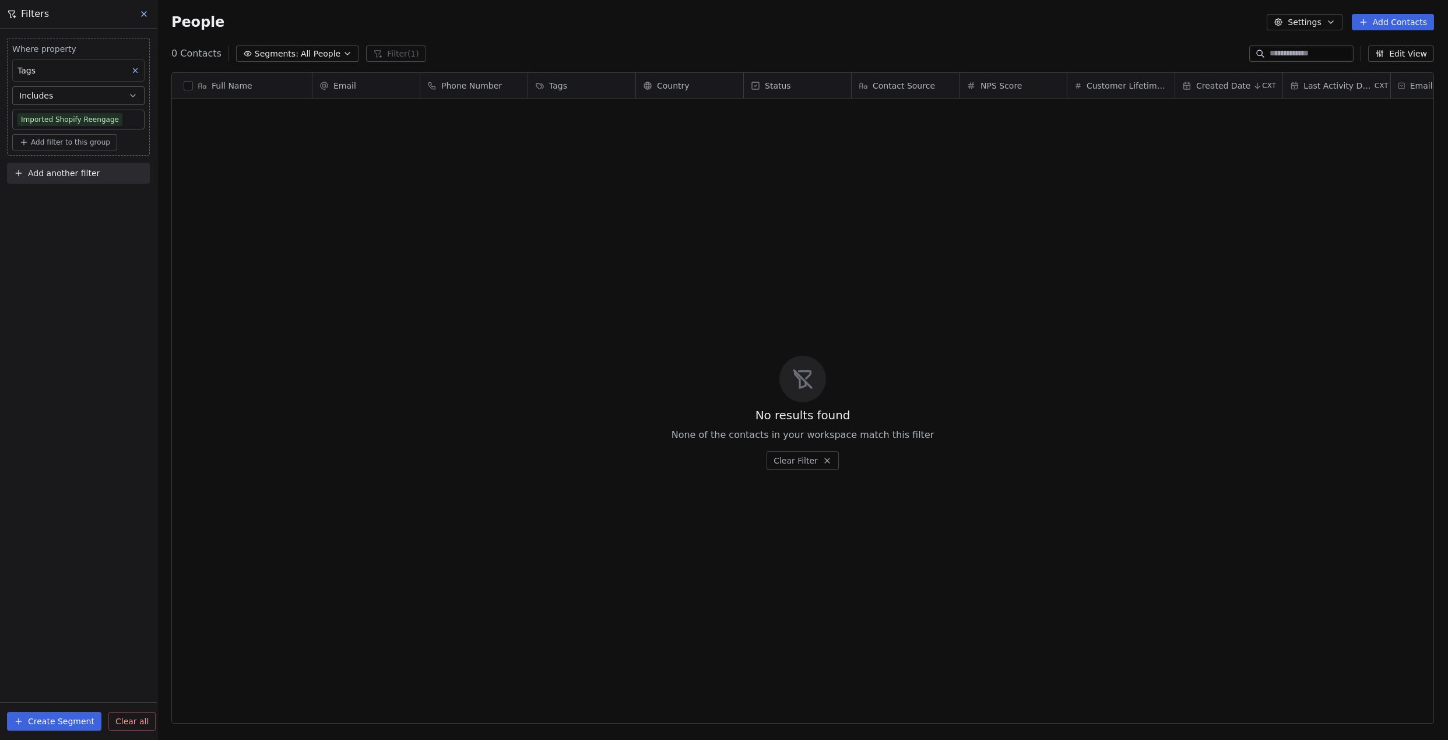
click at [62, 716] on button "Create Segment" at bounding box center [54, 721] width 94 height 19
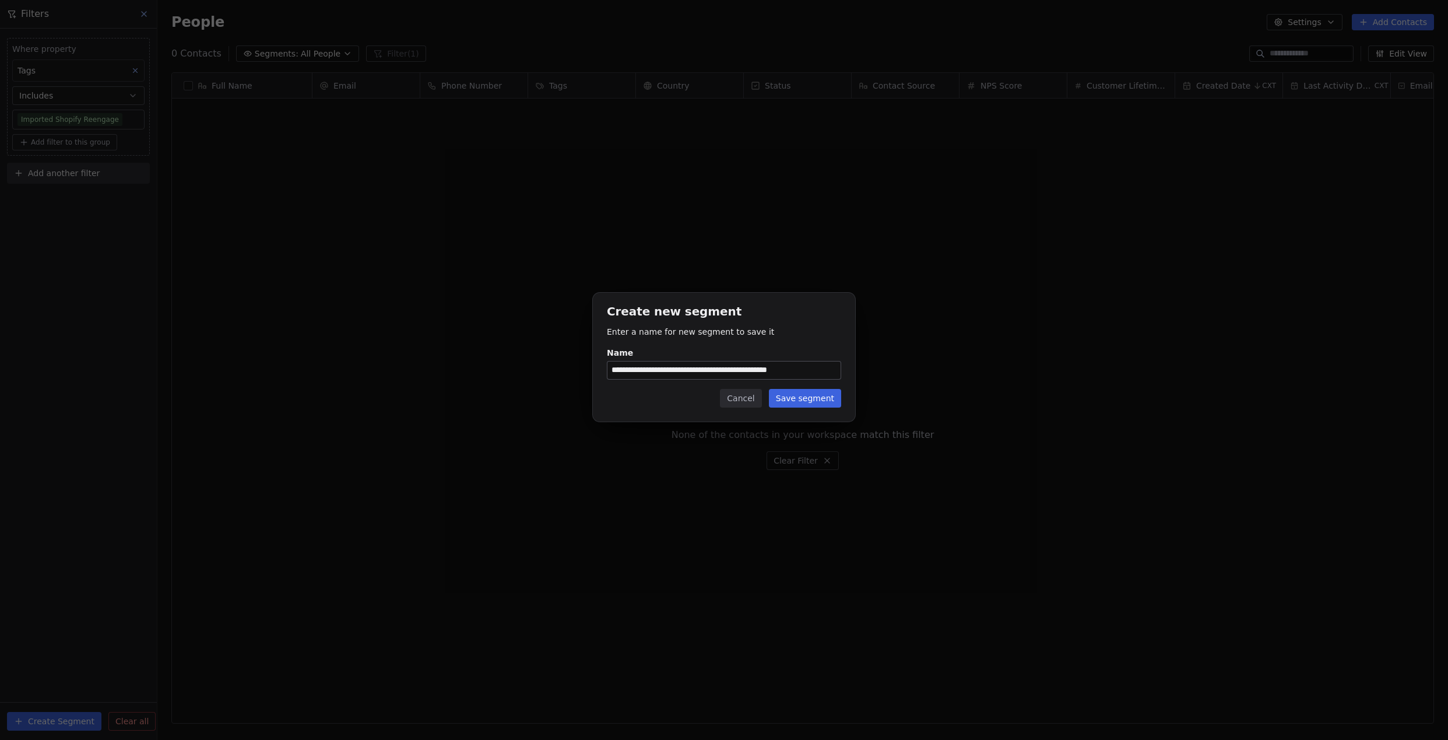
click at [722, 374] on input "**********" at bounding box center [723, 369] width 233 height 17
type input "**********"
click at [786, 391] on button "Save segment" at bounding box center [805, 398] width 72 height 19
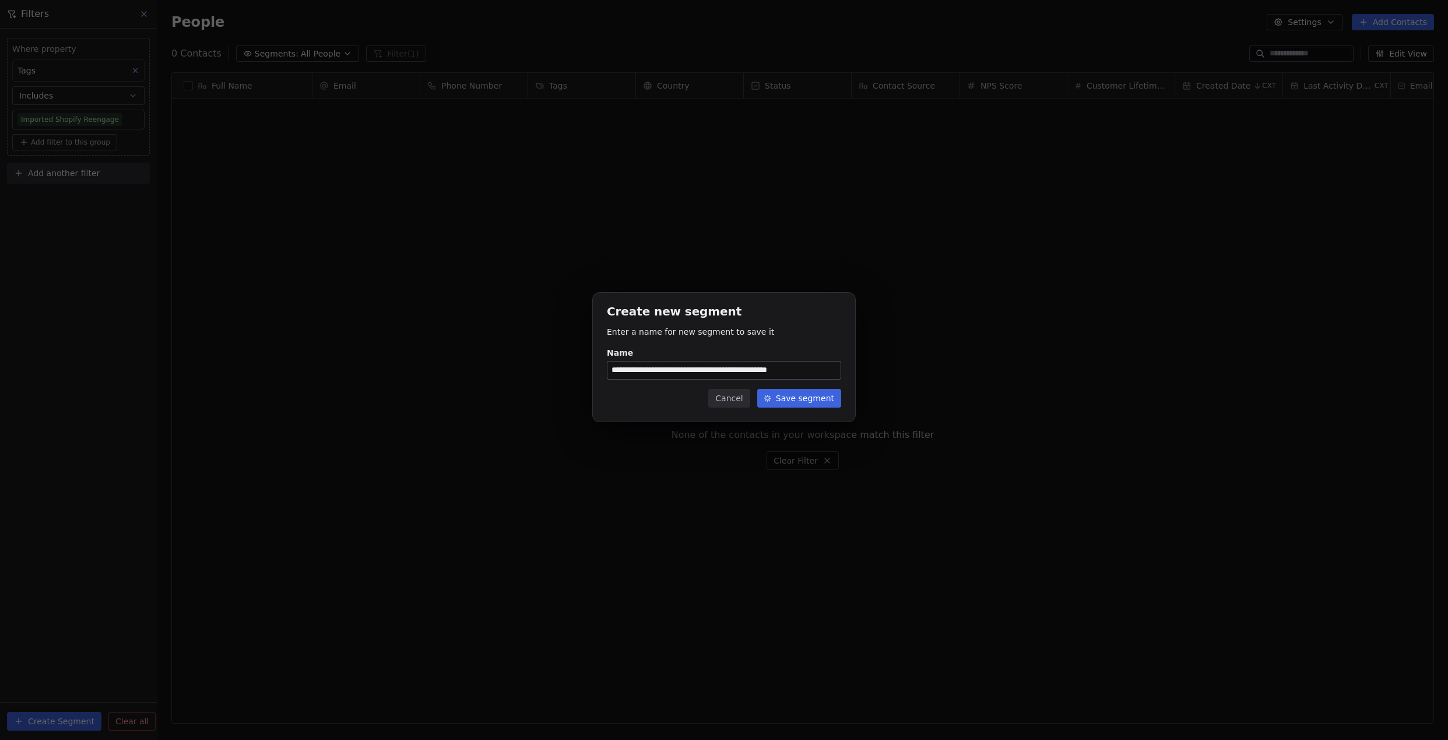
click at [786, 391] on button "Save segment" at bounding box center [799, 398] width 84 height 19
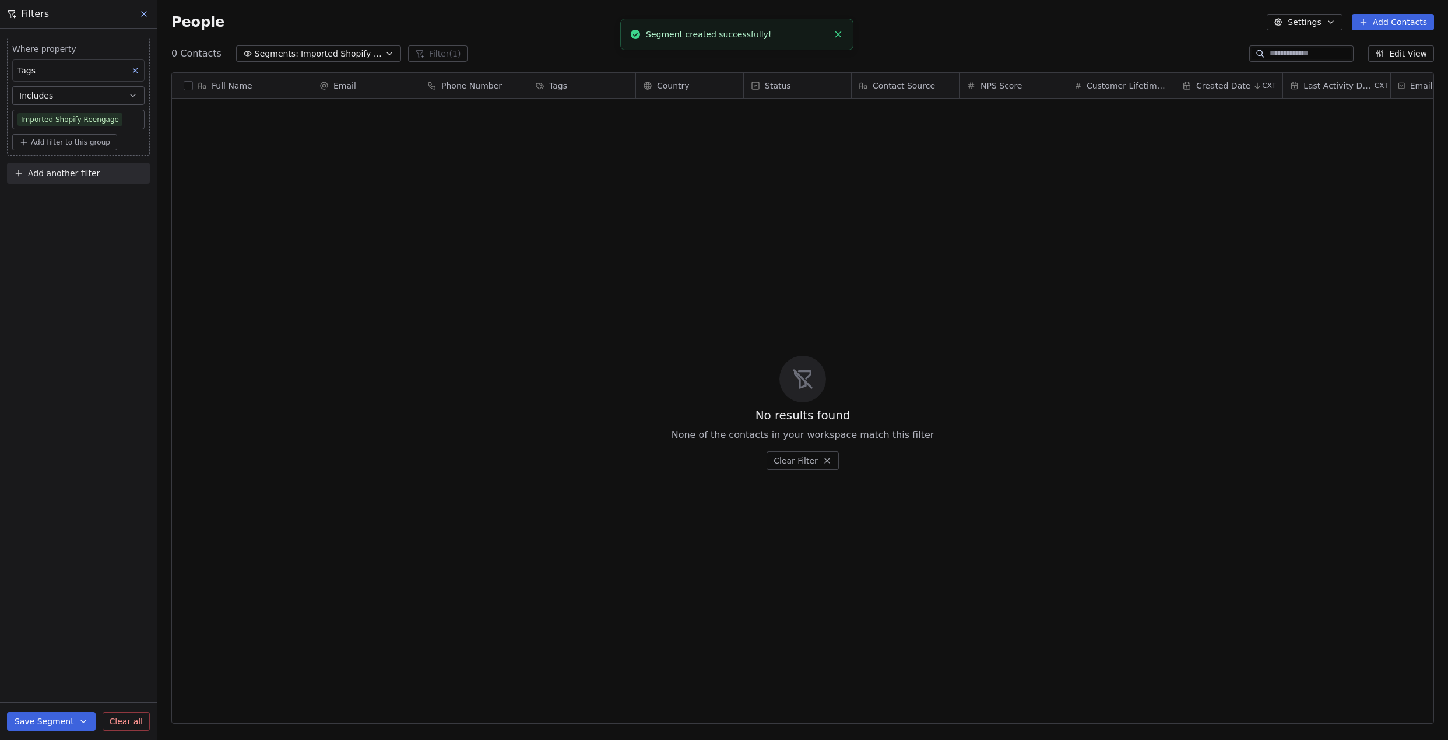
drag, startPoint x: 464, startPoint y: 227, endPoint x: 391, endPoint y: 130, distance: 121.5
click at [464, 226] on div "No results found None of the contacts in your workspace match this filter Clear…" at bounding box center [802, 412] width 1261 height 623
click at [364, 52] on span "Imported Shopify Reengage (6-Week 50% Re-engage Flow)" at bounding box center [342, 54] width 82 height 12
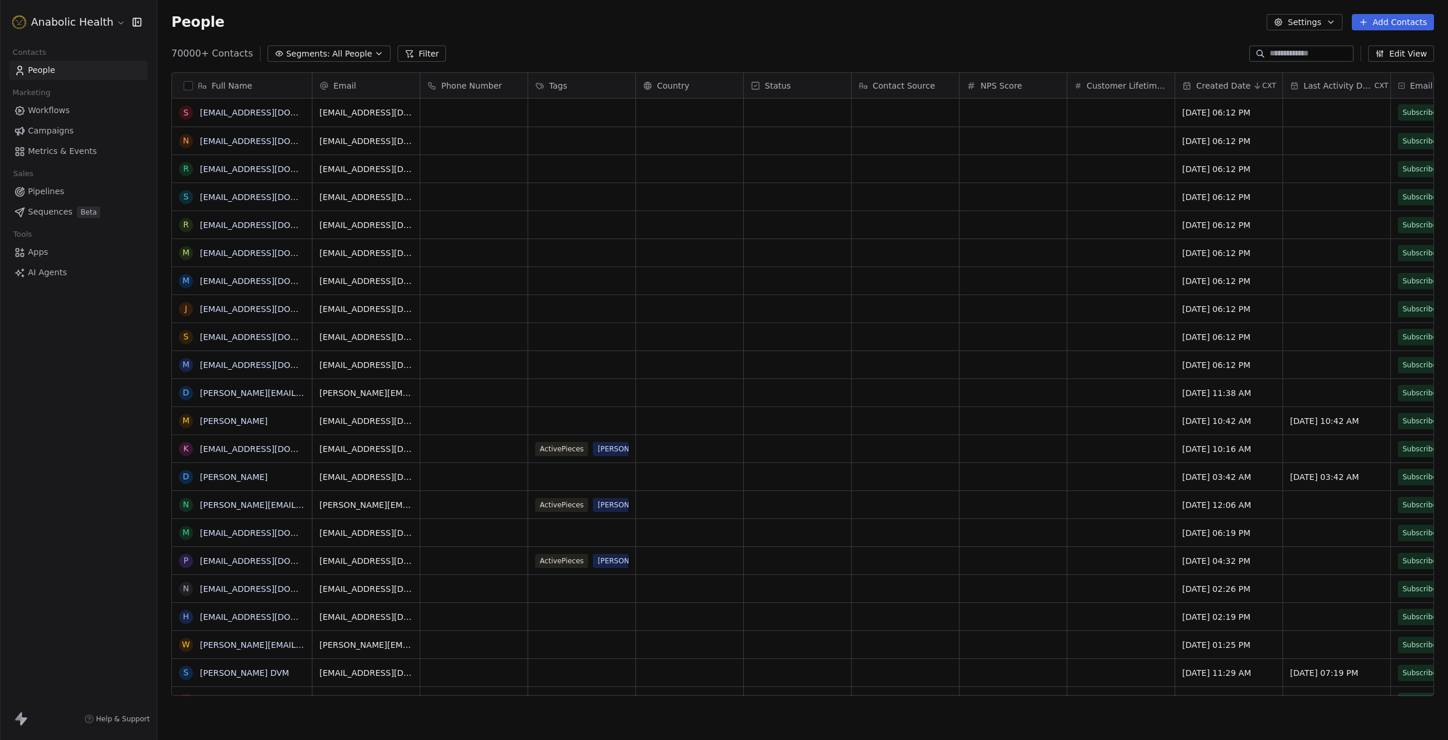
scroll to position [651, 1291]
click at [87, 20] on html "Anabolic Health Contacts People Marketing Workflows Campaigns Metrics & Events …" at bounding box center [724, 370] width 1448 height 740
click at [81, 209] on div "Mirifica Science" at bounding box center [65, 208] width 78 height 12
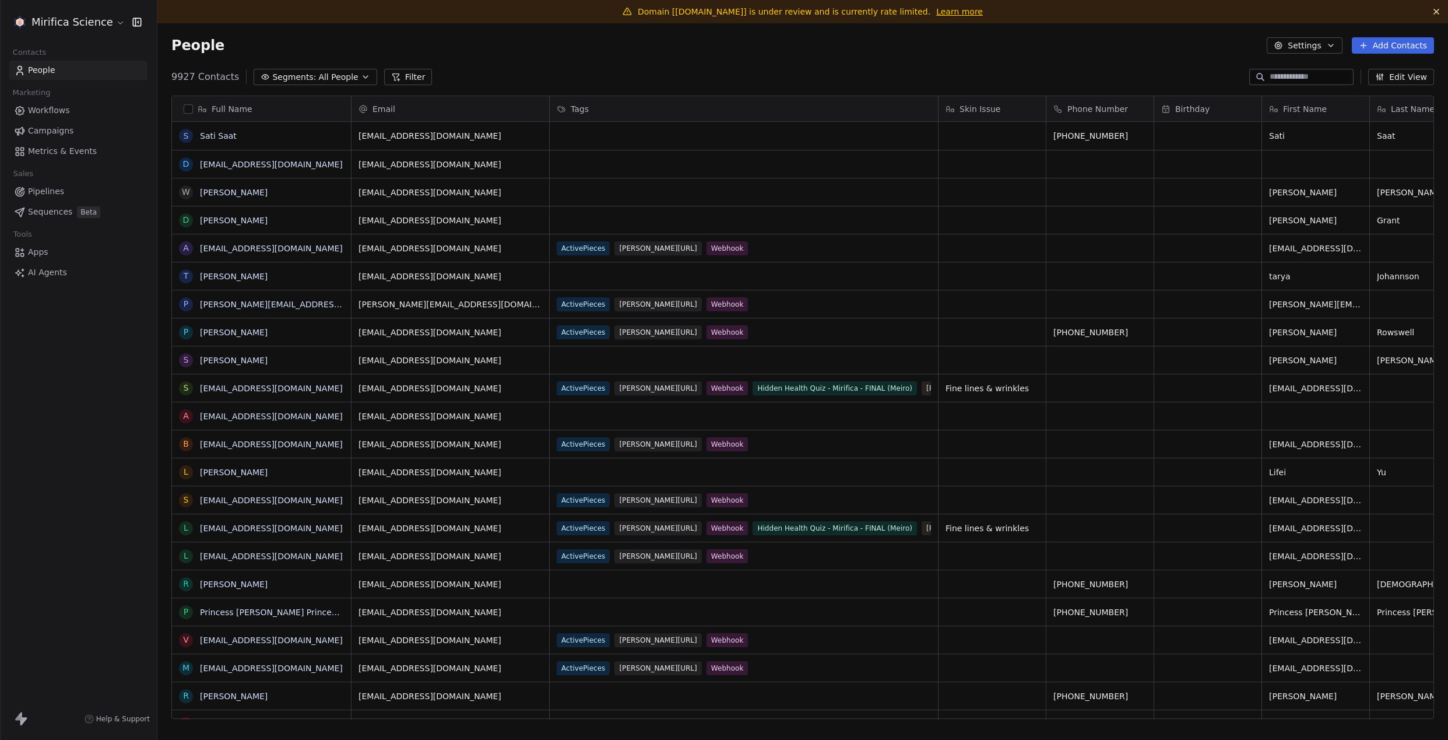
scroll to position [651, 1291]
click at [54, 131] on span "Campaigns" at bounding box center [50, 131] width 45 height 12
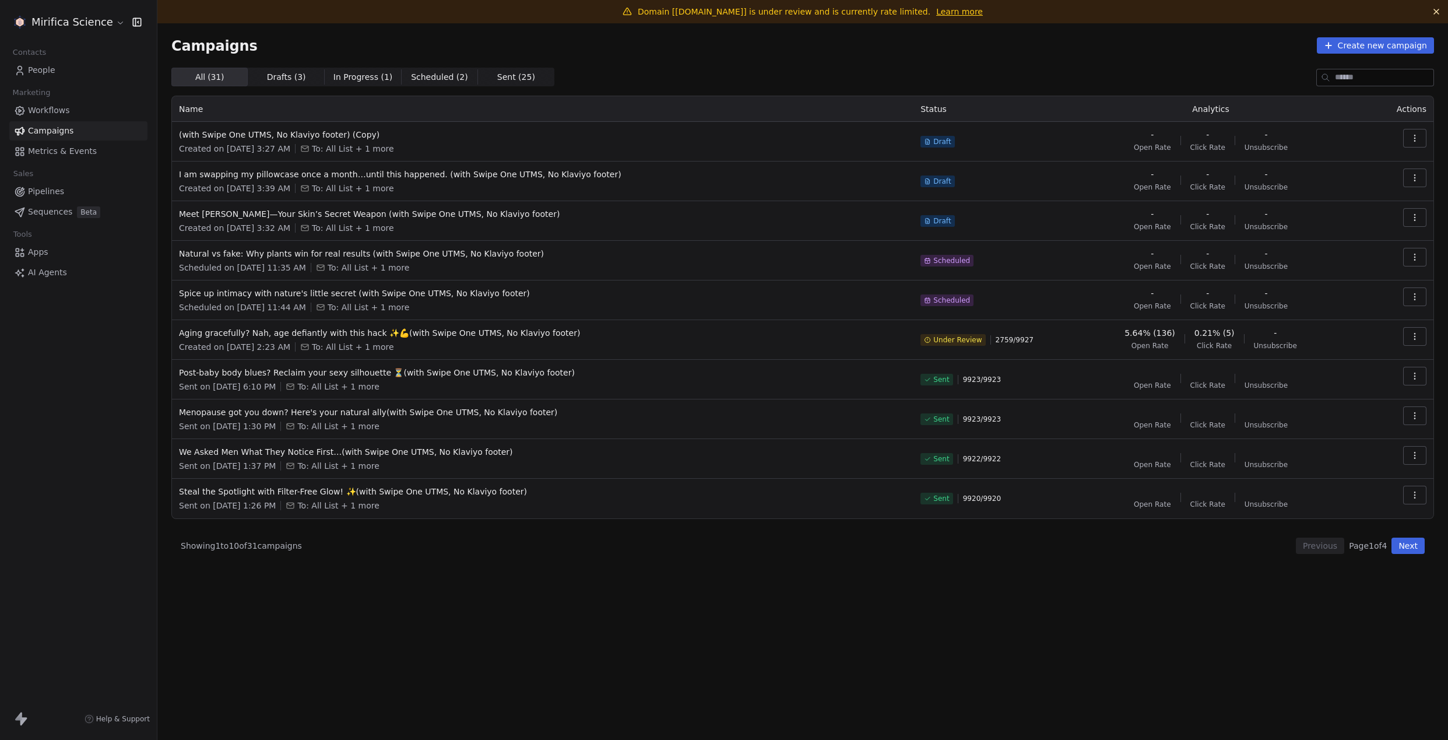
click at [366, 81] on span "In Progress ( 1 )" at bounding box center [362, 77] width 59 height 12
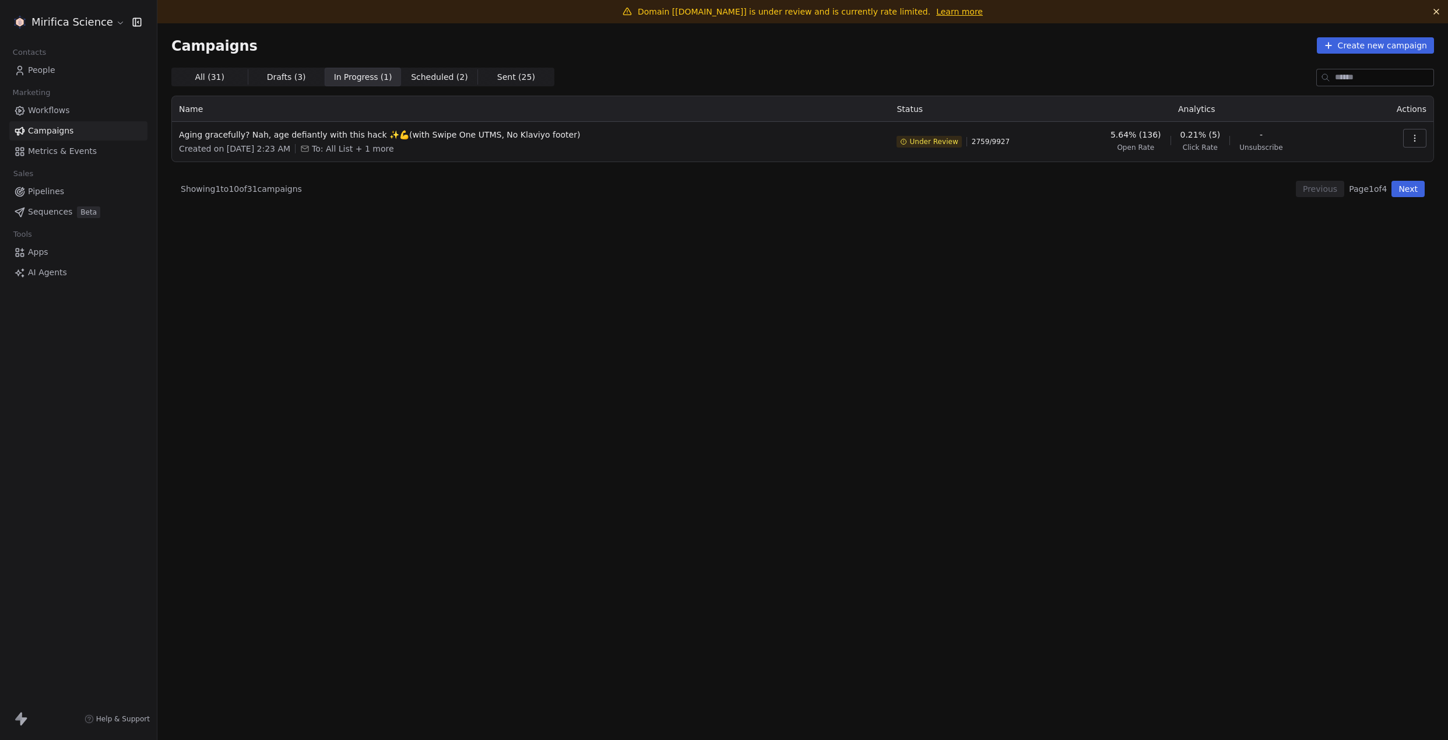
click at [430, 79] on span "Scheduled ( 2 )" at bounding box center [439, 77] width 57 height 12
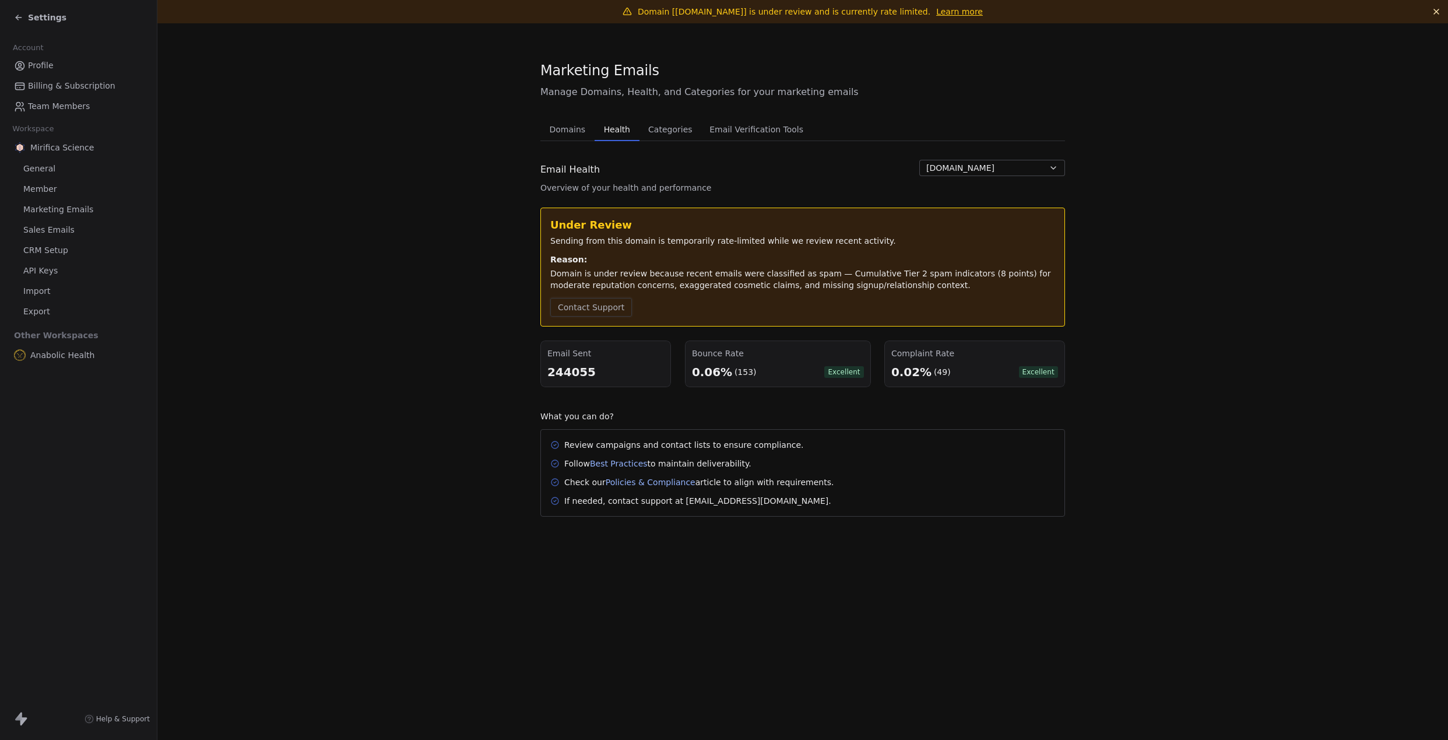
click at [578, 310] on button "Contact Support" at bounding box center [591, 307] width 82 height 19
click at [590, 314] on button "Contact Support" at bounding box center [591, 307] width 82 height 19
click at [120, 718] on span "Help & Support" at bounding box center [123, 718] width 54 height 9
drag, startPoint x: 899, startPoint y: 353, endPoint x: 966, endPoint y: 388, distance: 75.9
click at [966, 387] on div "Complaint Rate 0.02% (49) Excellent" at bounding box center [974, 363] width 181 height 47
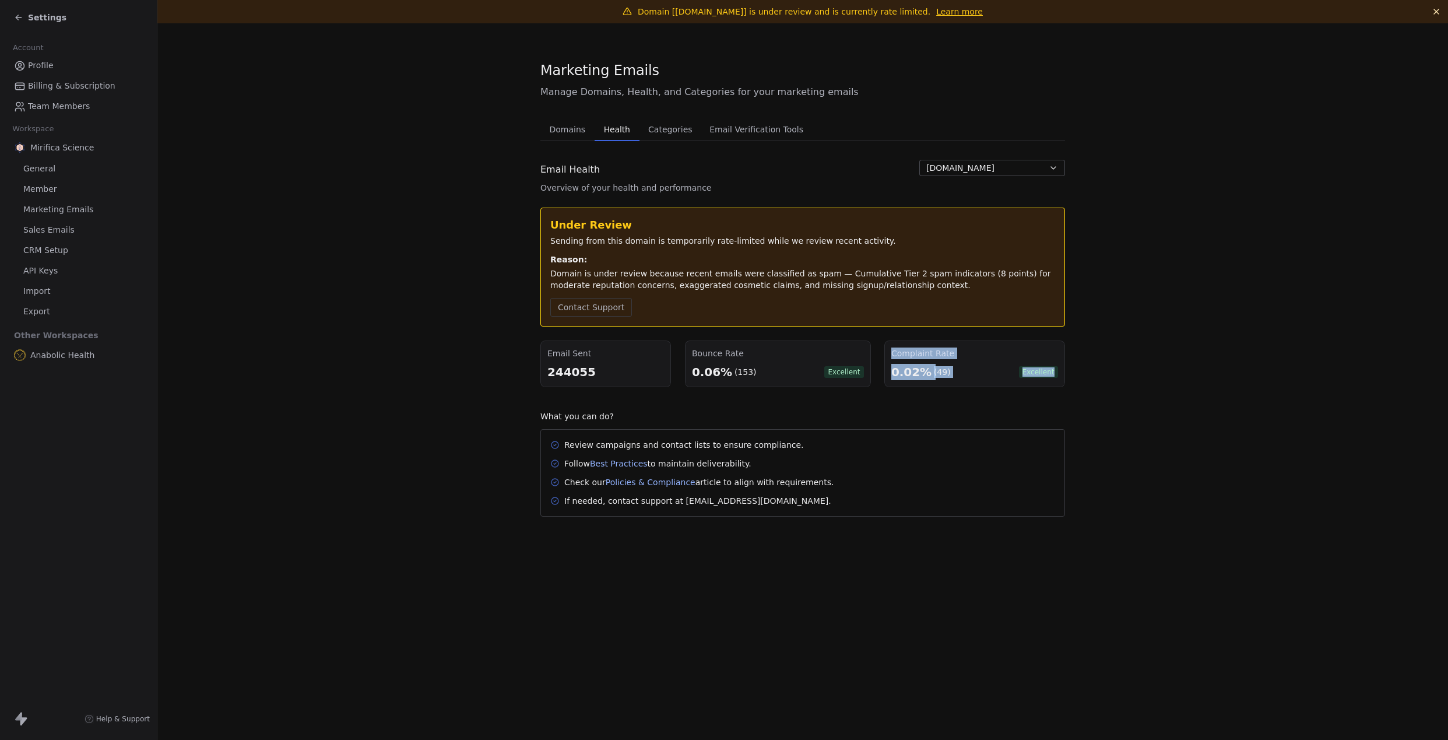
copy div "Complaint Rate 0.02% (49) Excellent"
click at [1134, 243] on section "Marketing Emails Manage Domains, Health, and Categories for your marketing emai…" at bounding box center [802, 288] width 1291 height 530
click at [120, 724] on div "Help & Support" at bounding box center [78, 719] width 157 height 42
click at [101, 720] on span "Help & Support" at bounding box center [123, 718] width 54 height 9
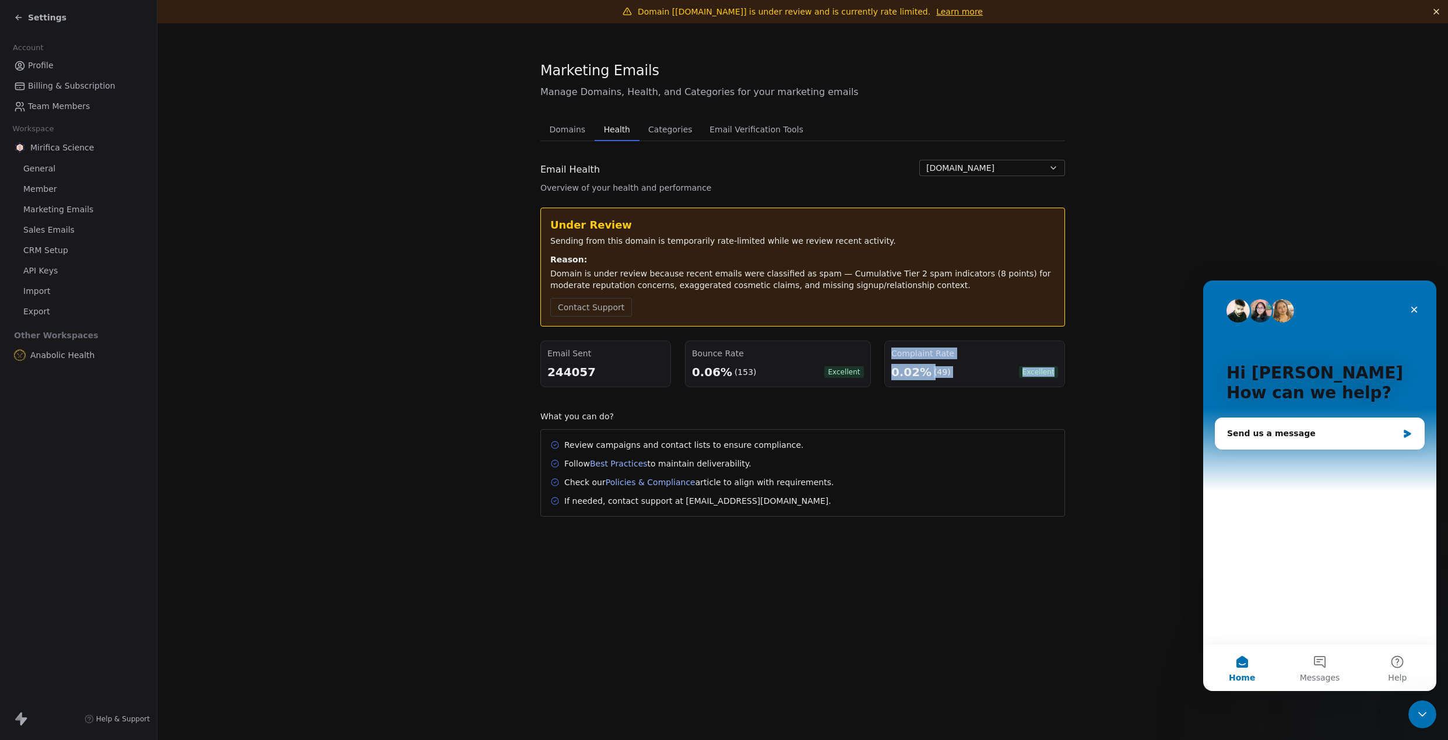
drag, startPoint x: 893, startPoint y: 354, endPoint x: 950, endPoint y: 382, distance: 63.1
click at [951, 381] on div "Complaint Rate 0.02% (49) Excellent" at bounding box center [974, 363] width 181 height 47
copy div "Complaint Rate 0.02% (49) Excellent"
click at [1312, 441] on div "Send us a message" at bounding box center [1319, 433] width 209 height 31
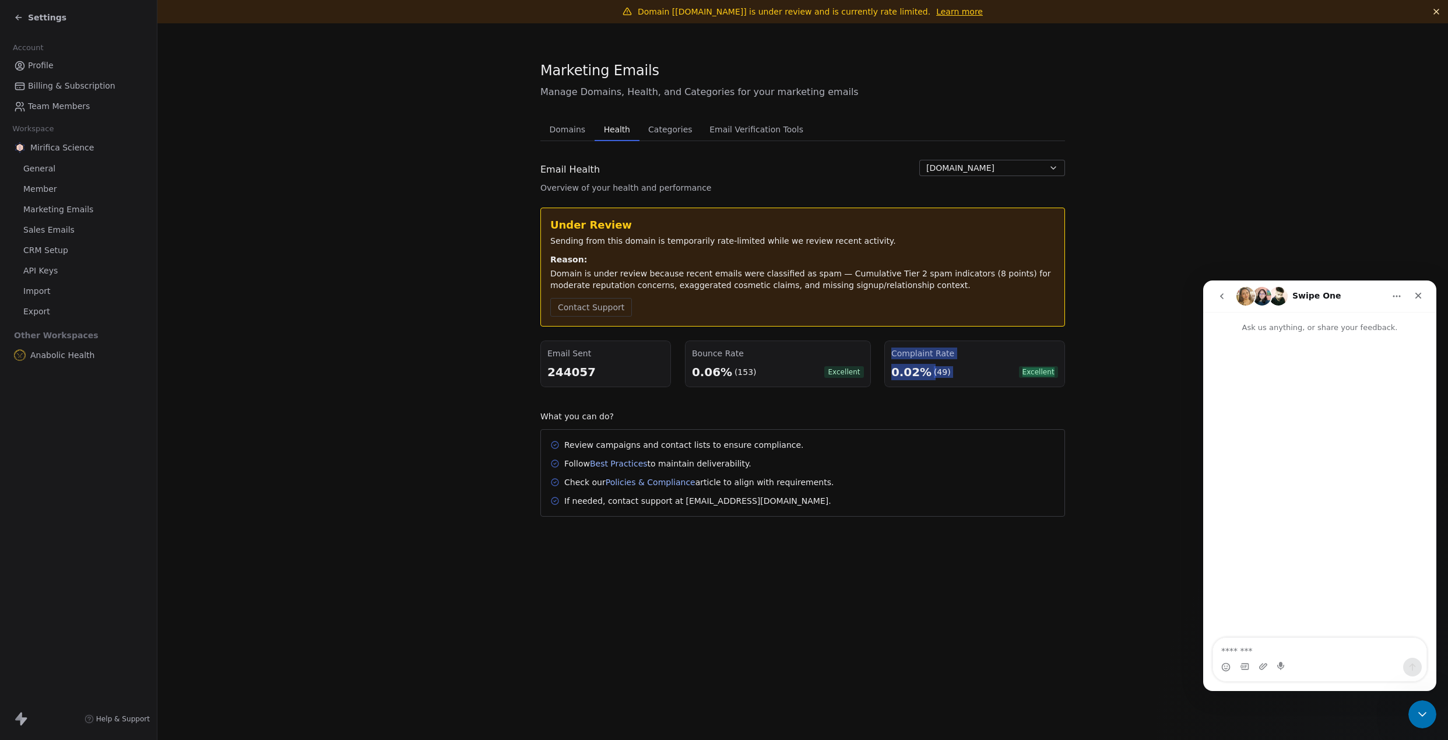
click at [1306, 653] on textarea "Message…" at bounding box center [1319, 648] width 213 height 20
type textarea "*******"
type textarea "**********"
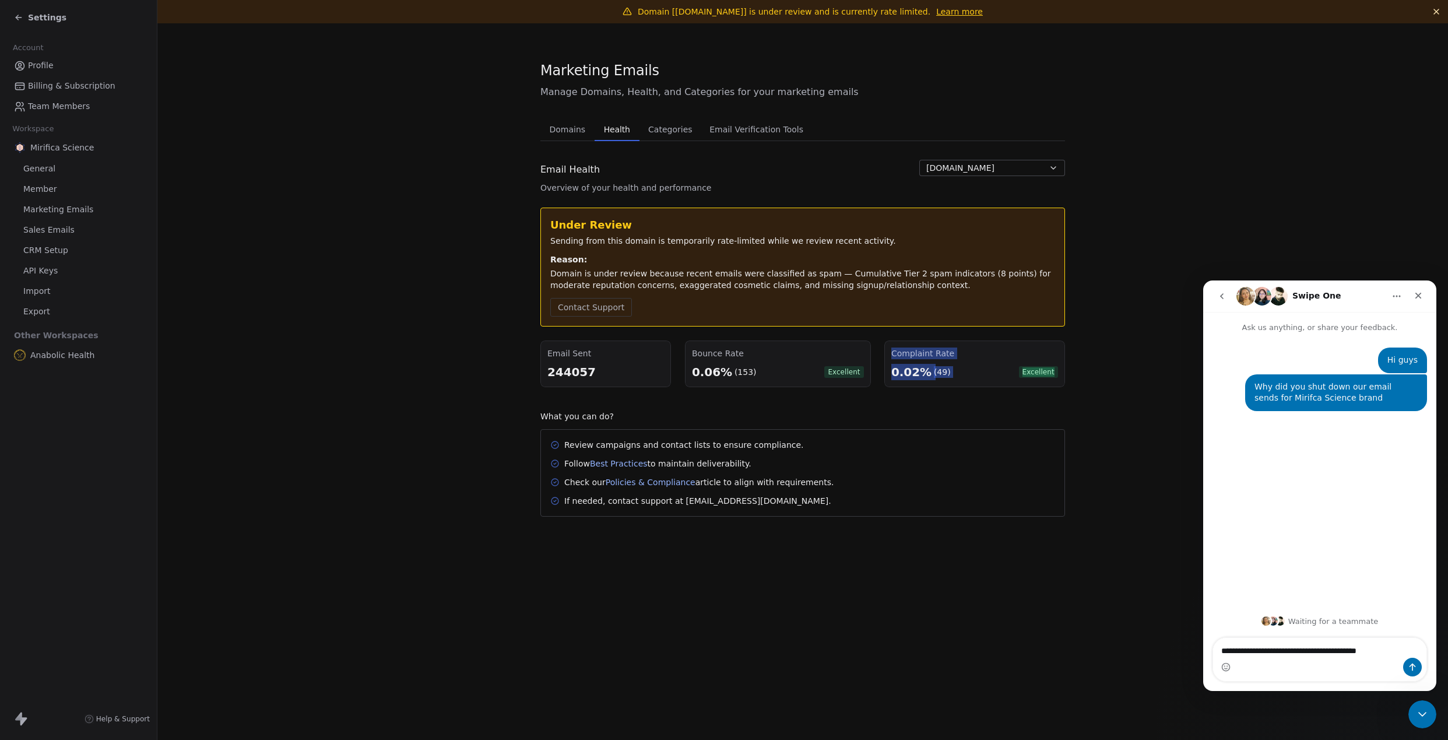
type textarea "**********"
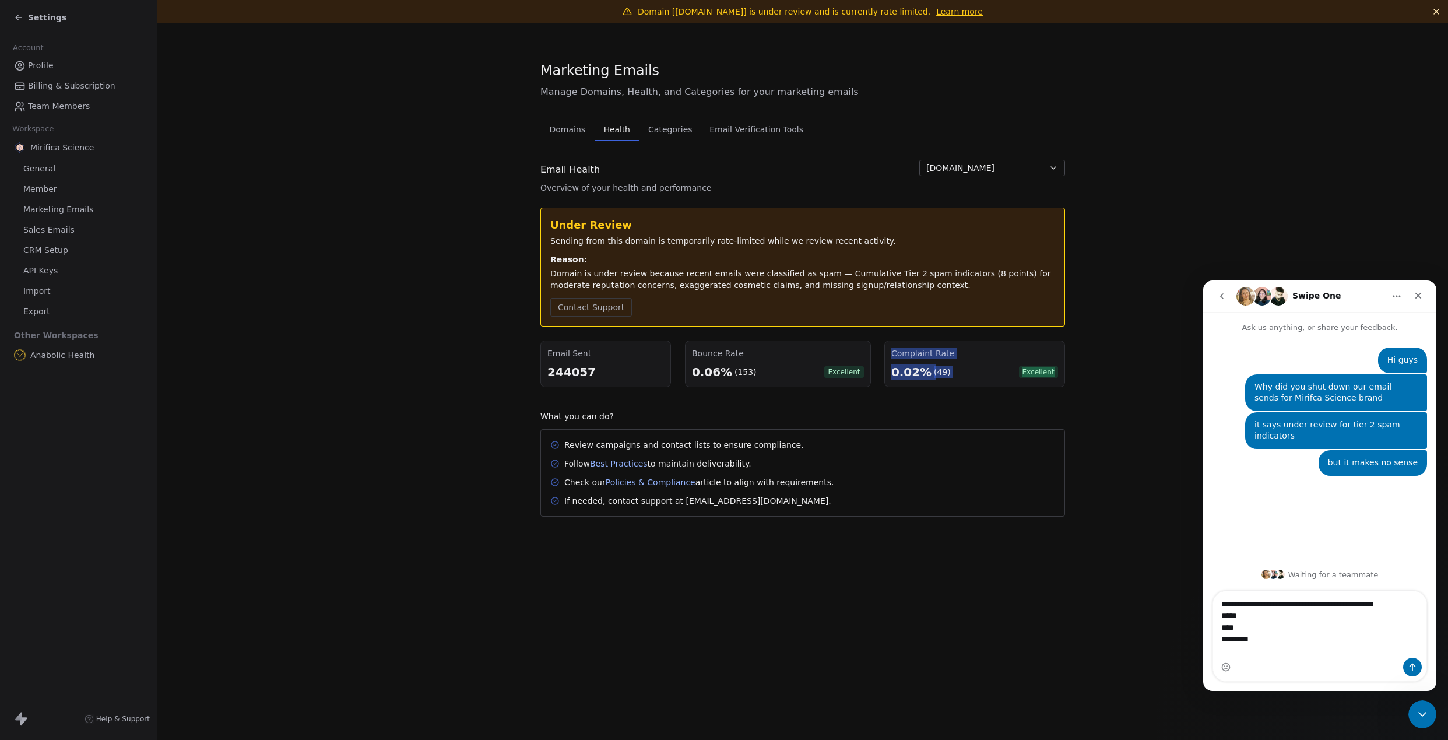
click at [1374, 606] on textarea "**********" at bounding box center [1319, 624] width 213 height 66
type textarea "**********"
click at [1319, 655] on textarea "**********" at bounding box center [1319, 618] width 213 height 78
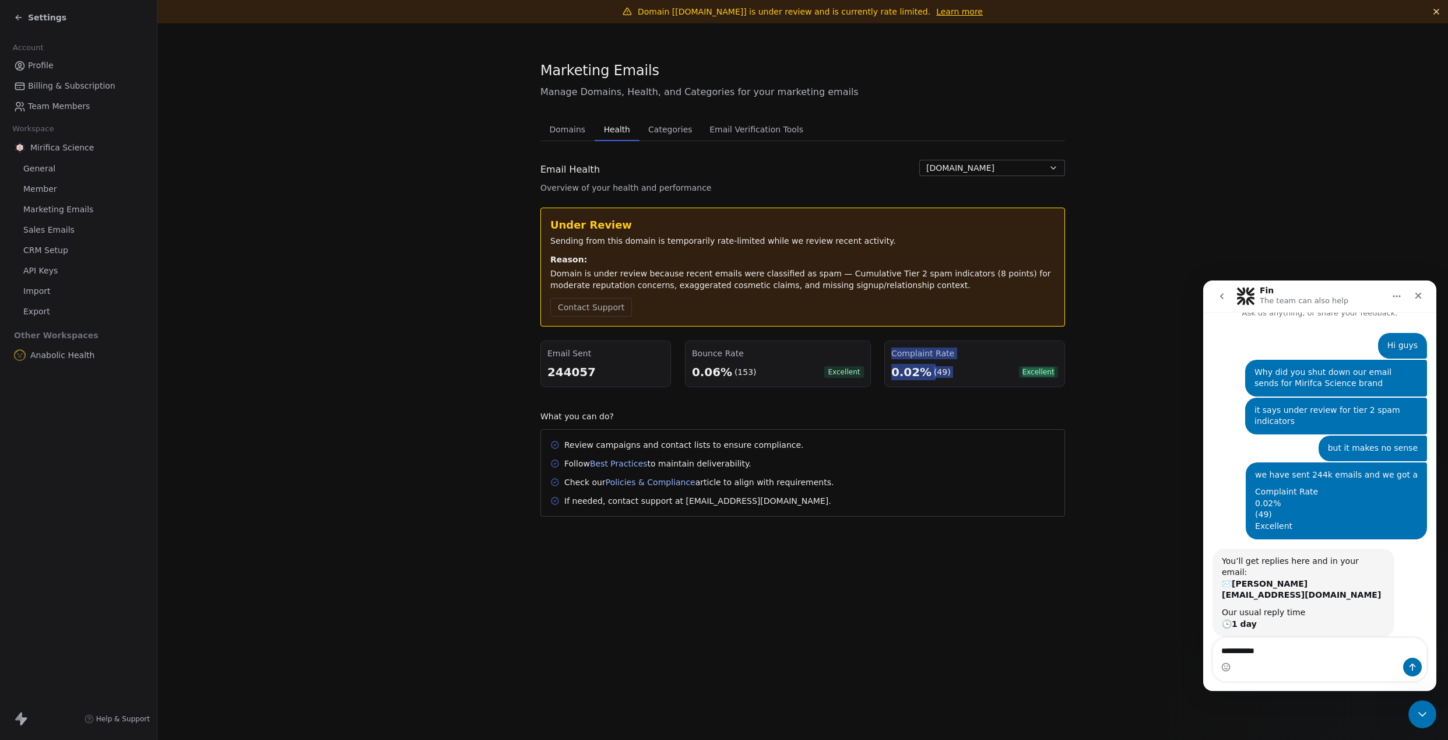
scroll to position [15, 0]
type textarea "**********"
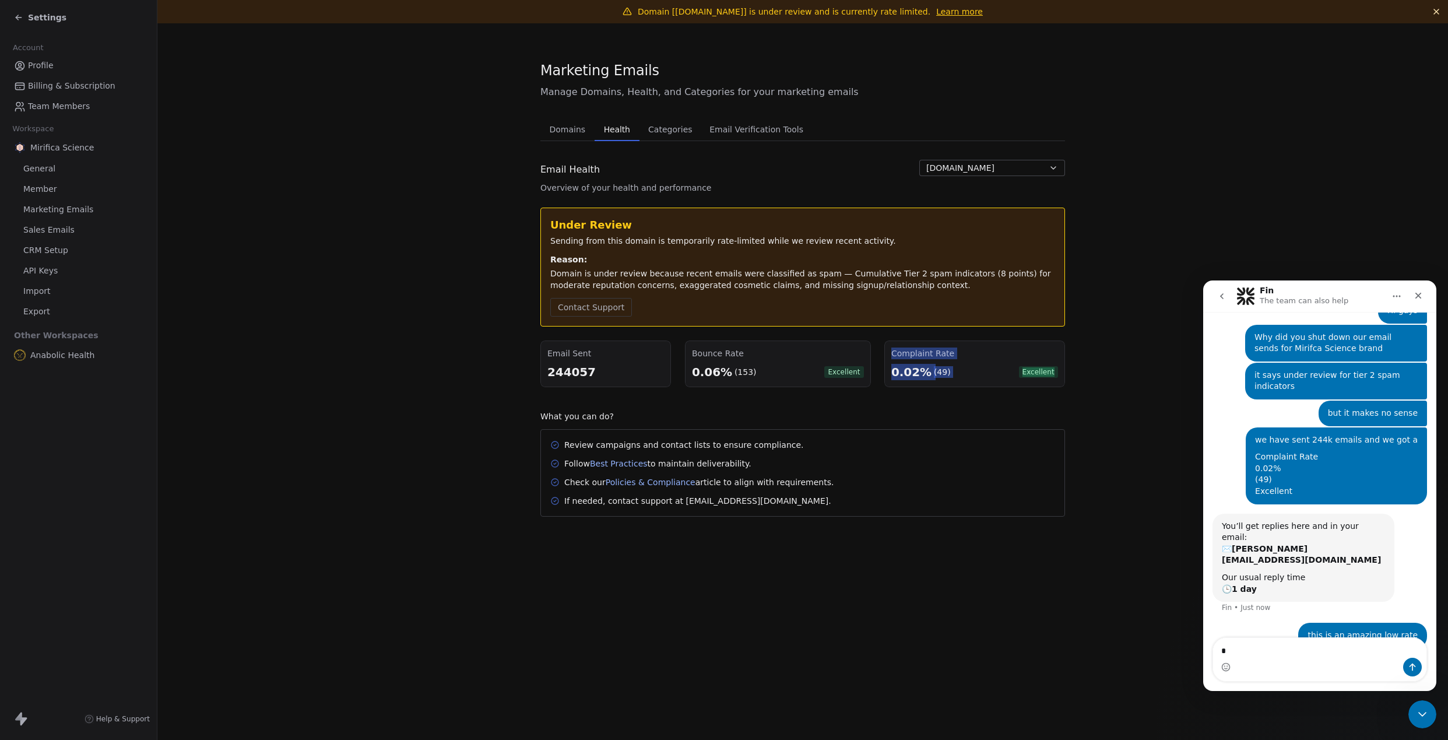
scroll to position [50, 0]
type textarea "**********"
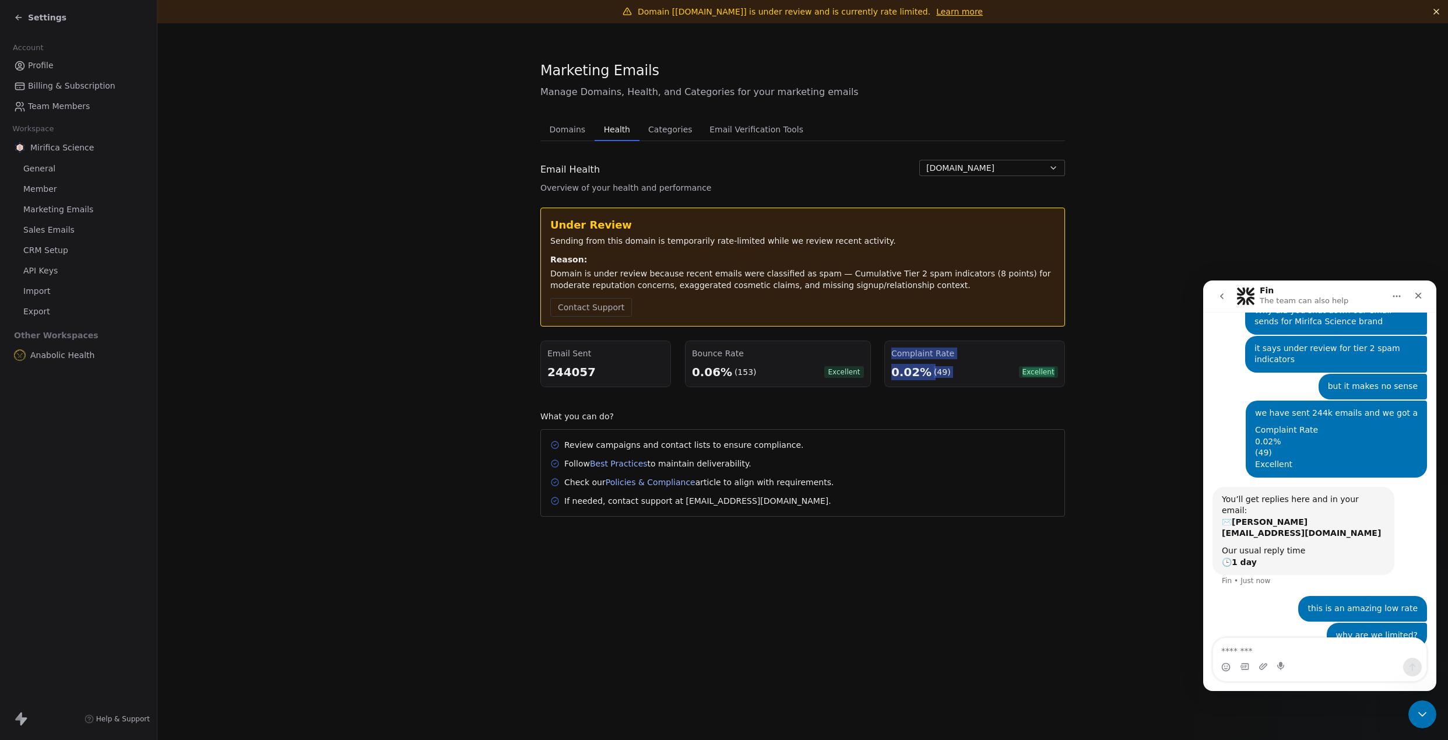
click at [1232, 445] on div "we have sent 244k emails and we got a Complaint Rate 0.02% (49) Excellent [PERS…" at bounding box center [1319, 443] width 215 height 86
click at [1077, 589] on div "Domain [[DOMAIN_NAME]] is under review and is currently rate limited. Learn mor…" at bounding box center [802, 370] width 1291 height 740
click at [1324, 652] on textarea "Message…" at bounding box center [1319, 648] width 213 height 20
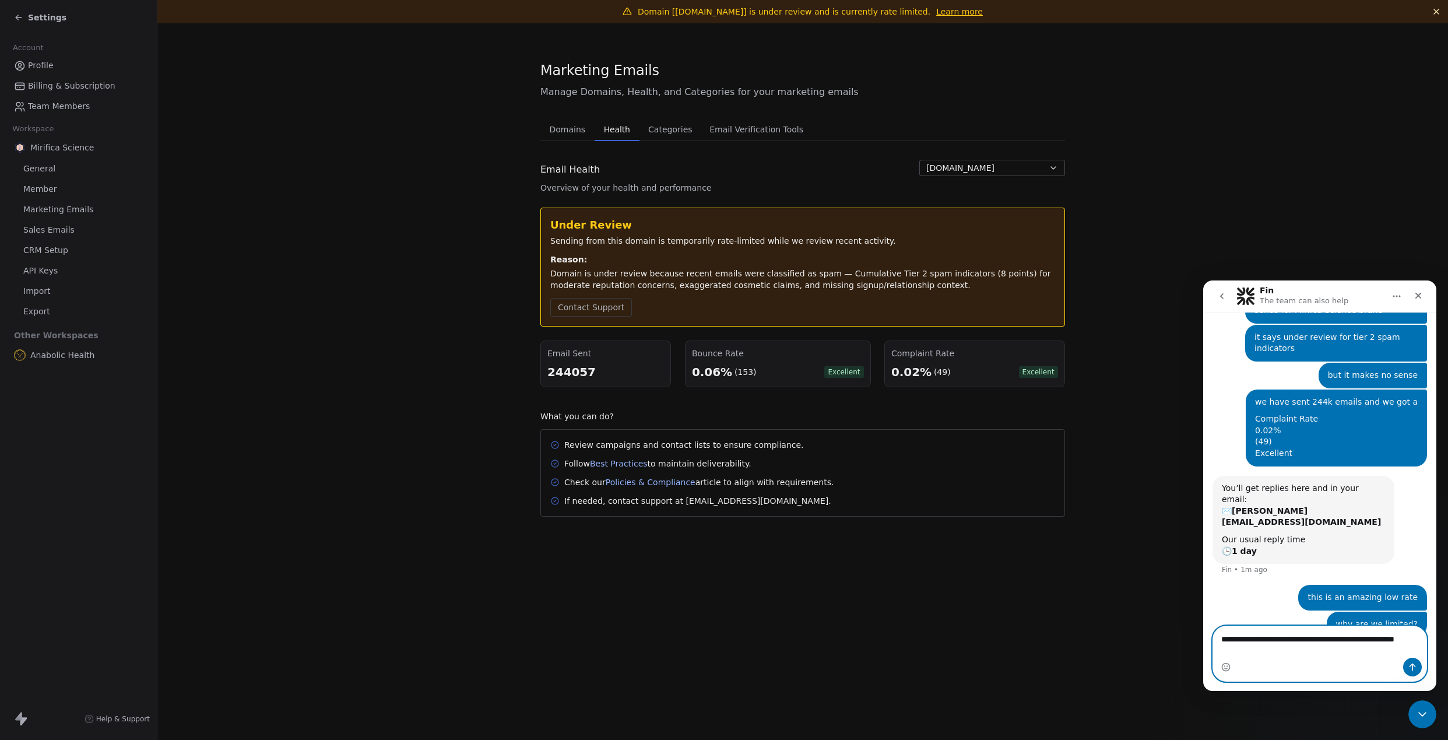
scroll to position [88, 0]
type textarea "**********"
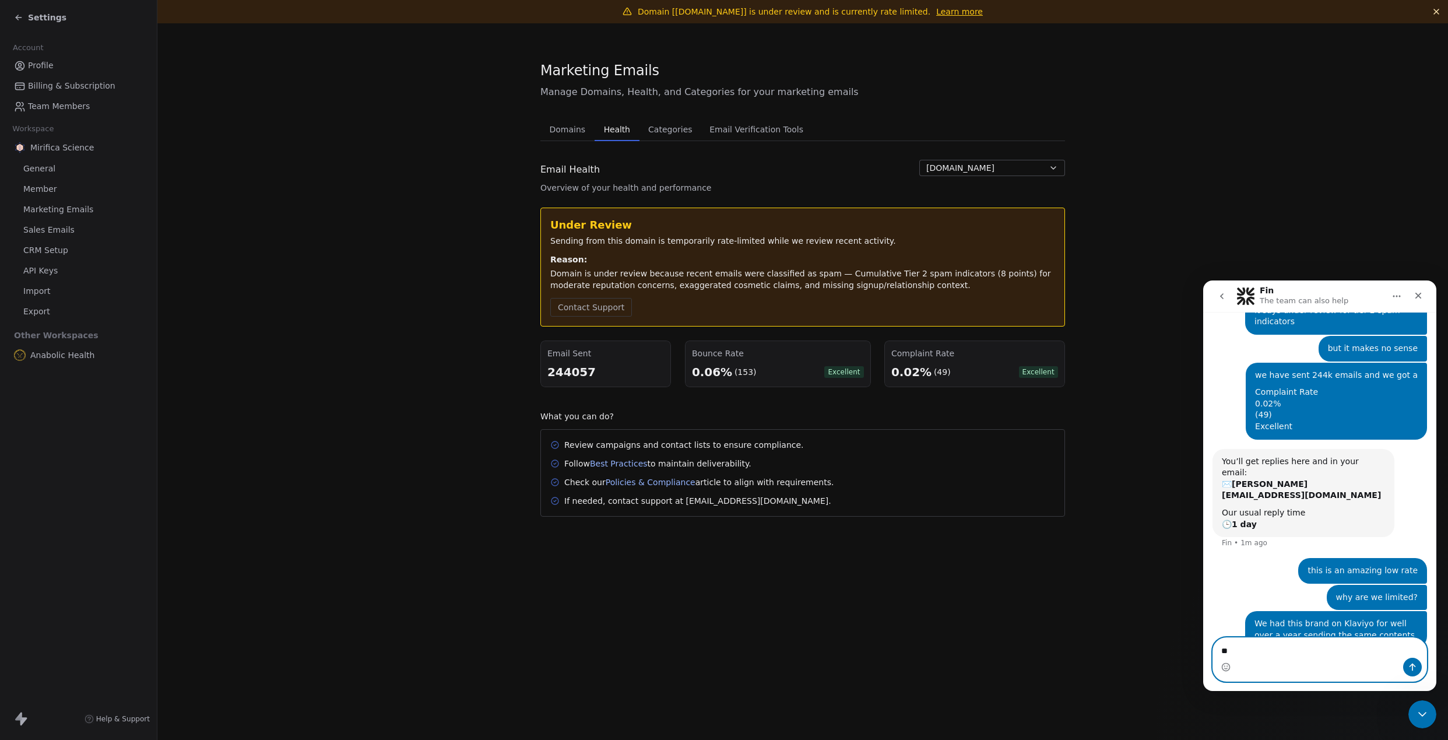
type textarea "*"
click at [810, 605] on div "Domain [[DOMAIN_NAME]] is under review and is currently rate limited. Learn mor…" at bounding box center [802, 370] width 1291 height 740
click at [1371, 643] on textarea "Message…" at bounding box center [1319, 648] width 213 height 20
